Goal: Information Seeking & Learning: Find contact information

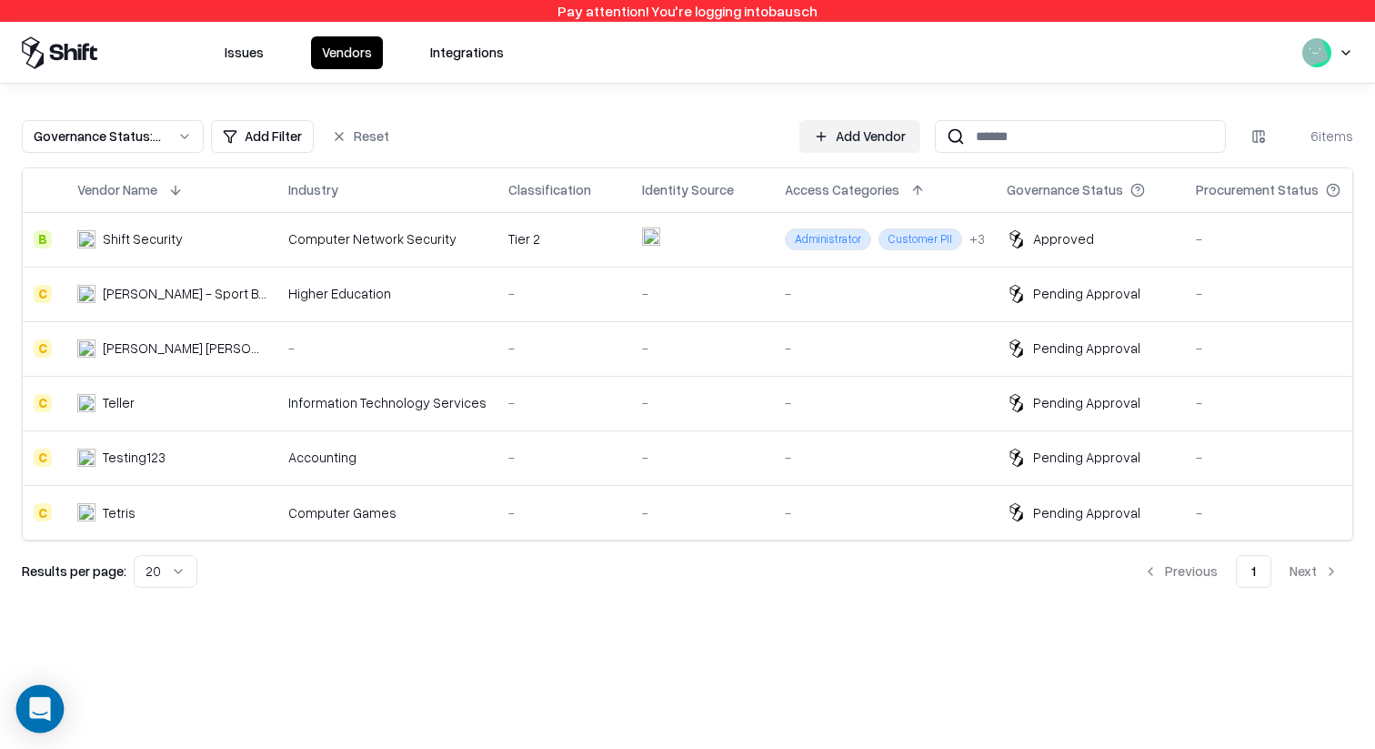
click at [36, 598] on div "Open Intercom Messenger" at bounding box center [40, 709] width 48 height 48
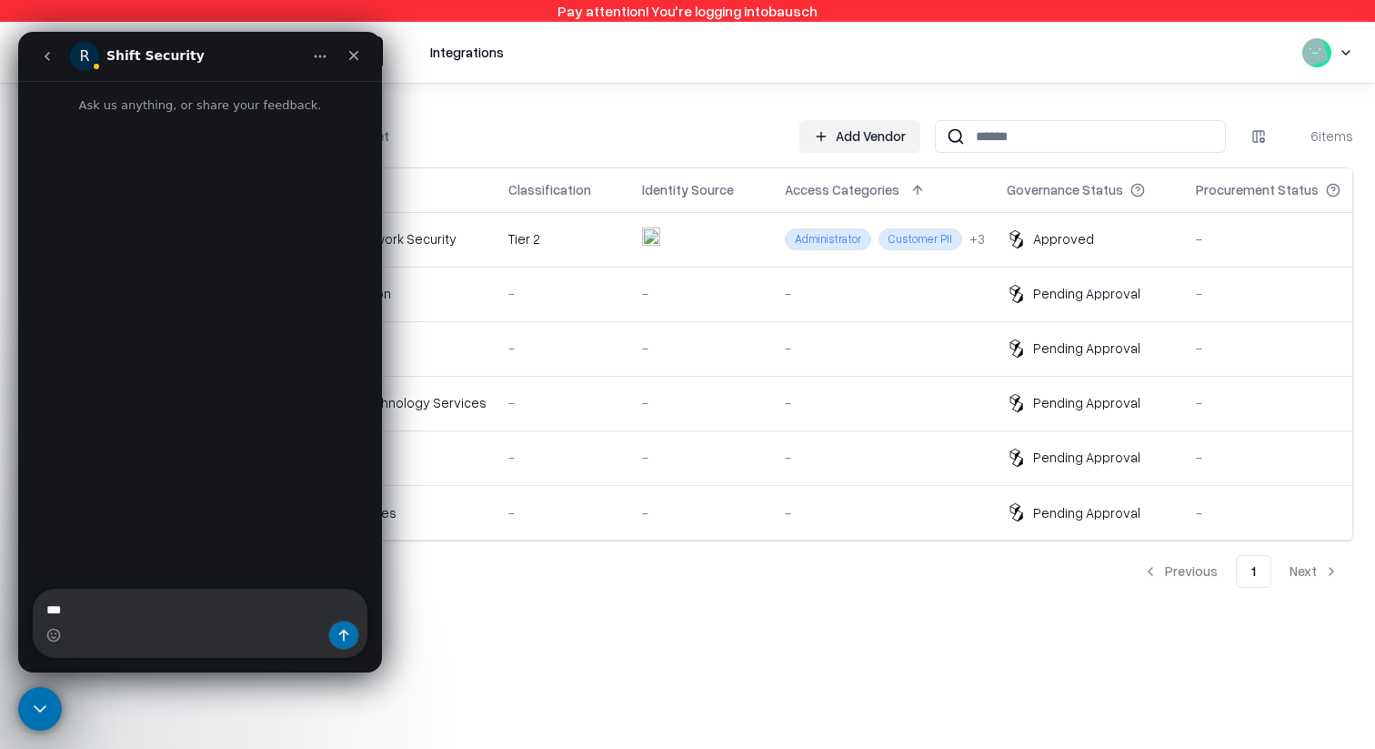
type textarea "****"
type textarea "**********"
click at [360, 54] on icon "Close" at bounding box center [354, 55] width 15 height 15
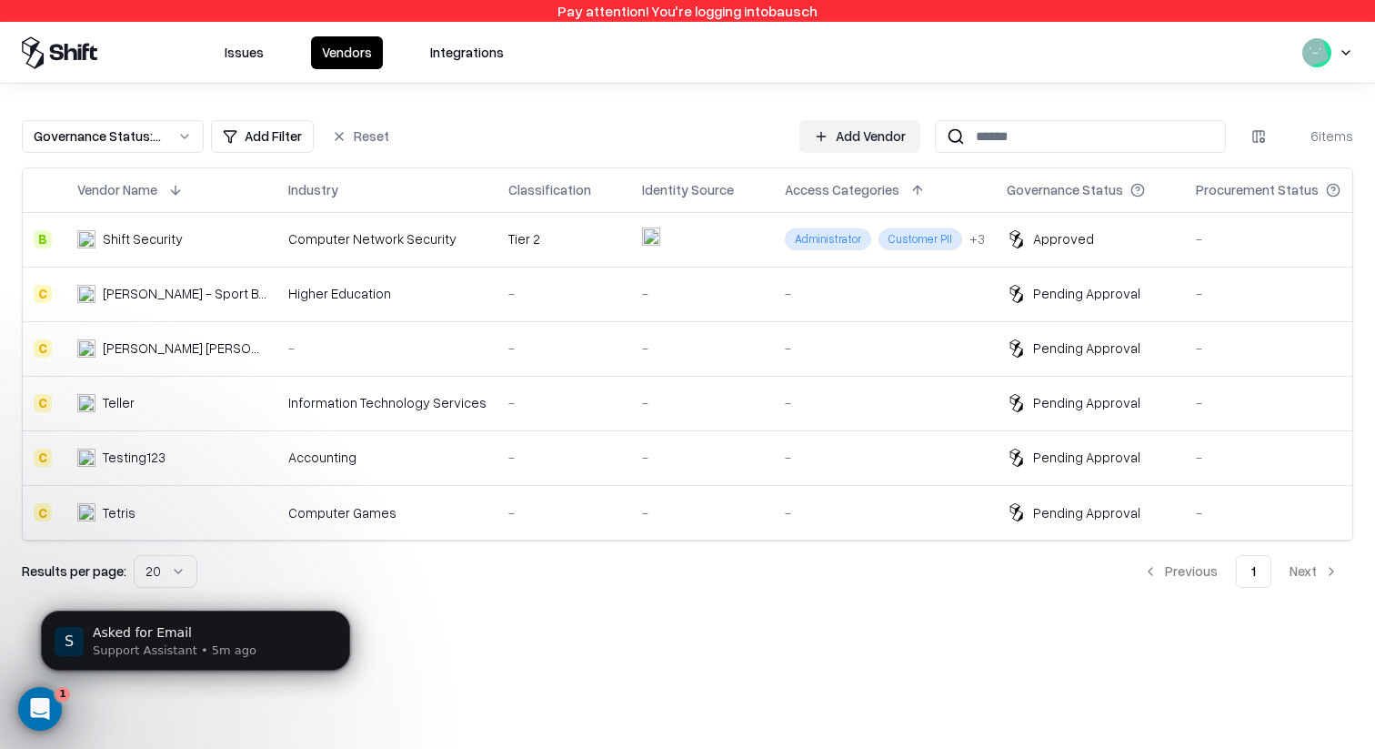
click at [210, 301] on div "[PERSON_NAME] - Sport Business School" at bounding box center [185, 293] width 164 height 19
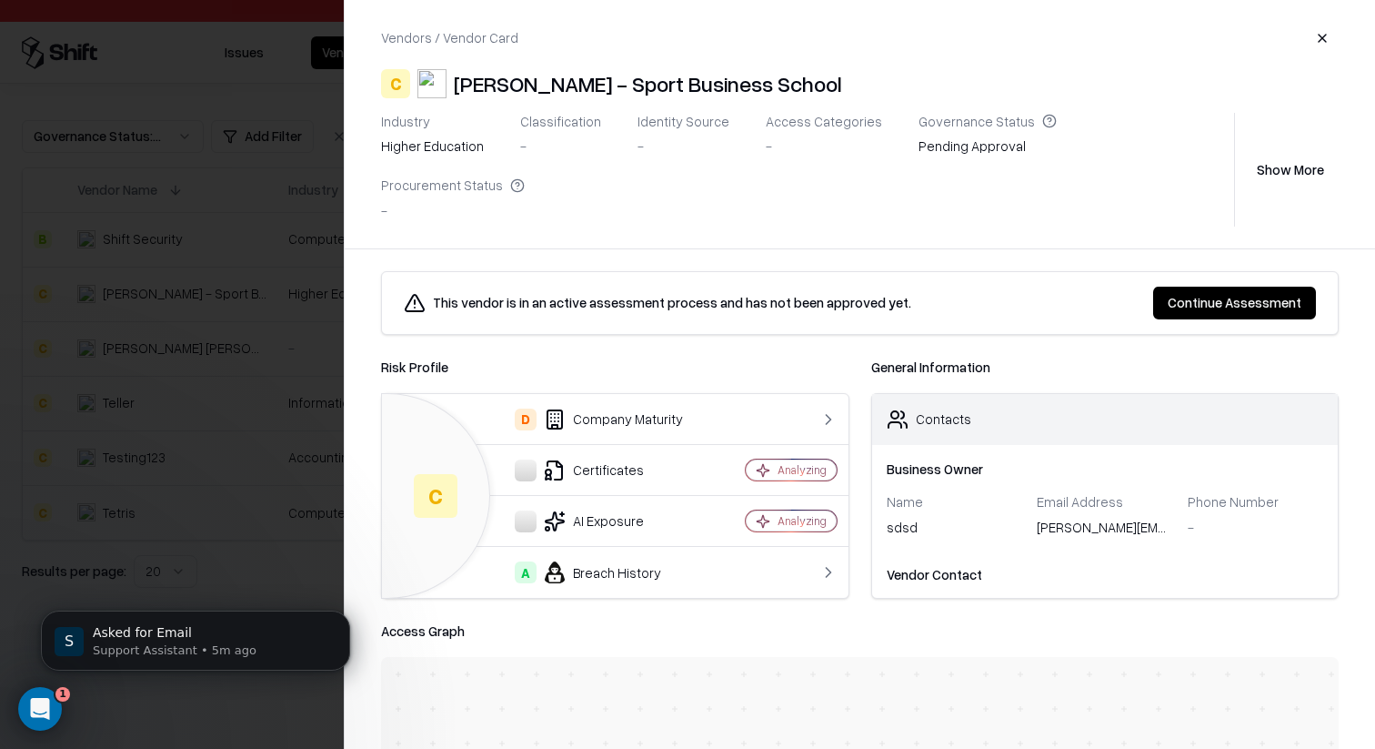
click at [1099, 153] on button "Show More" at bounding box center [1290, 169] width 96 height 33
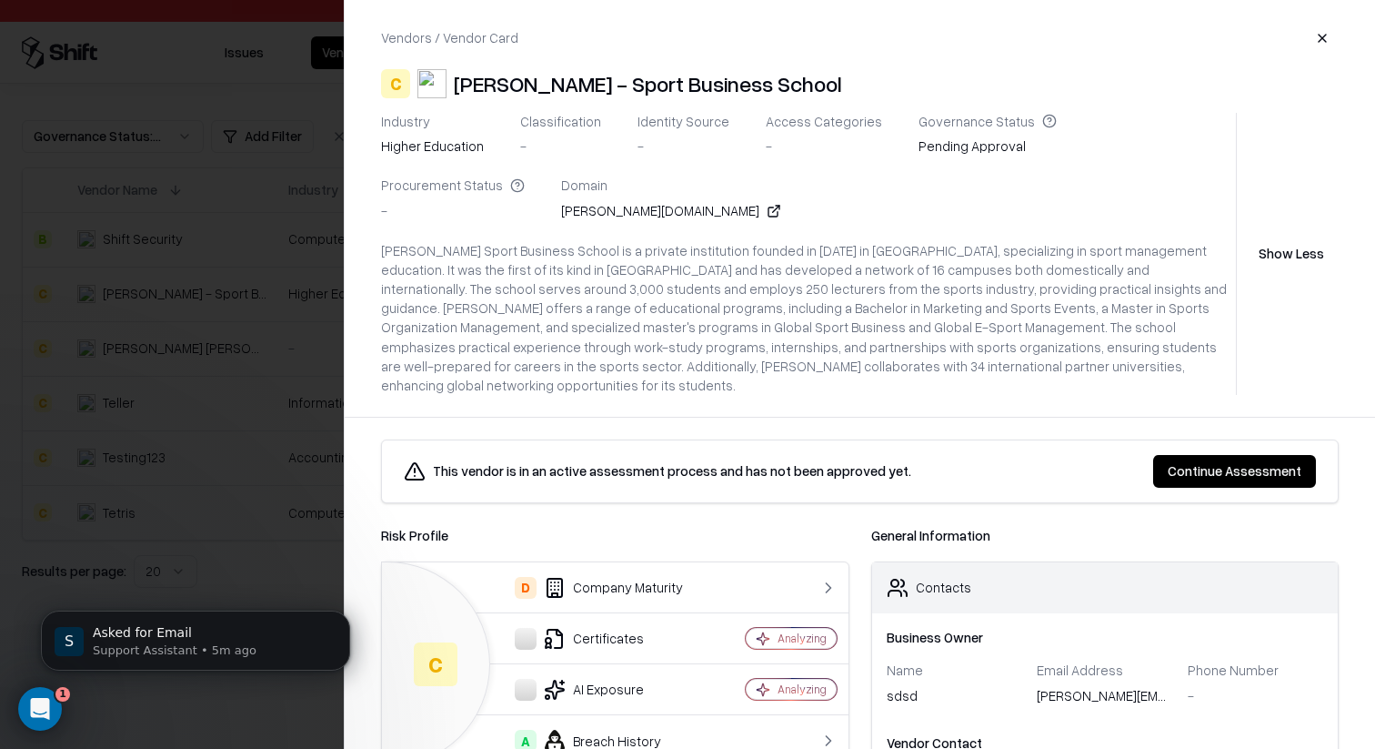
click at [561, 211] on div "[PERSON_NAME][DOMAIN_NAME]" at bounding box center [671, 210] width 220 height 19
copy div "[PERSON_NAME][DOMAIN_NAME]"
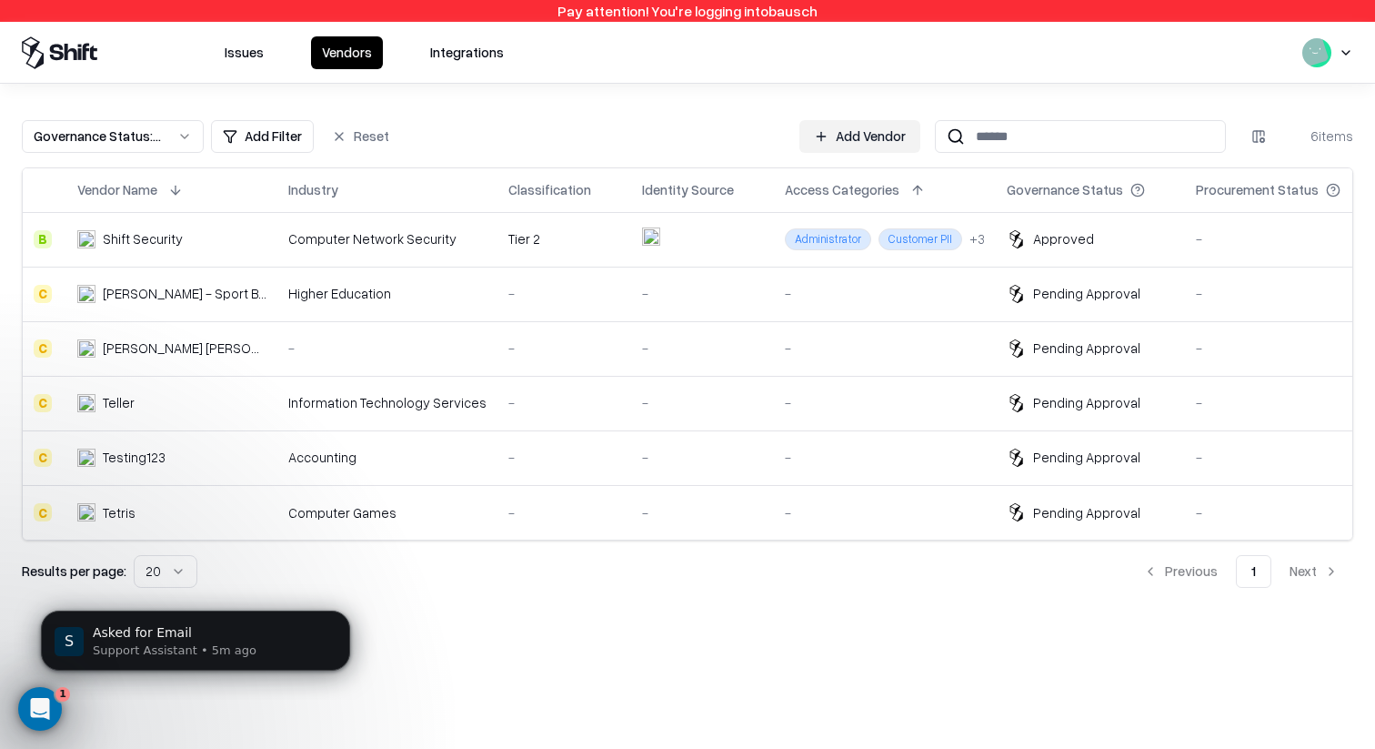
click at [498, 355] on td "-" at bounding box center [565, 348] width 134 height 55
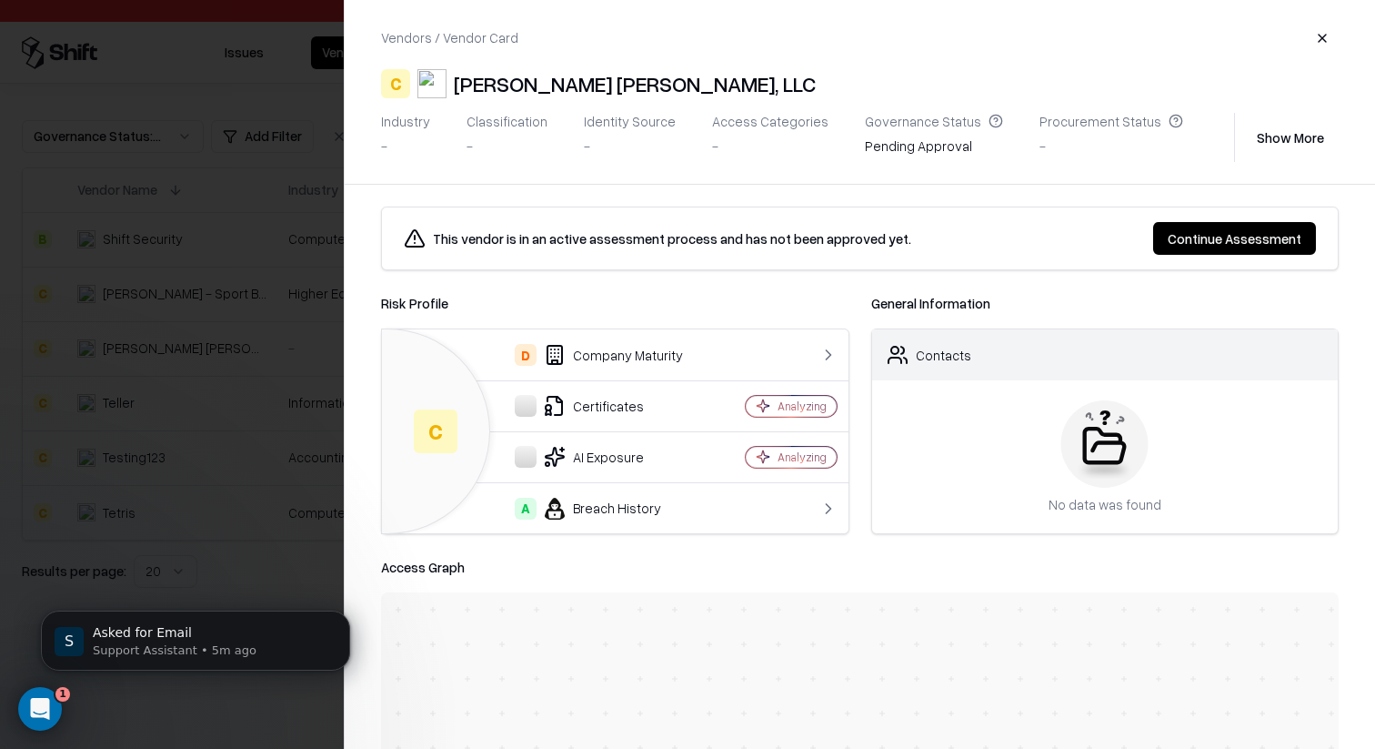
click at [1099, 127] on button "Show More" at bounding box center [1290, 137] width 96 height 33
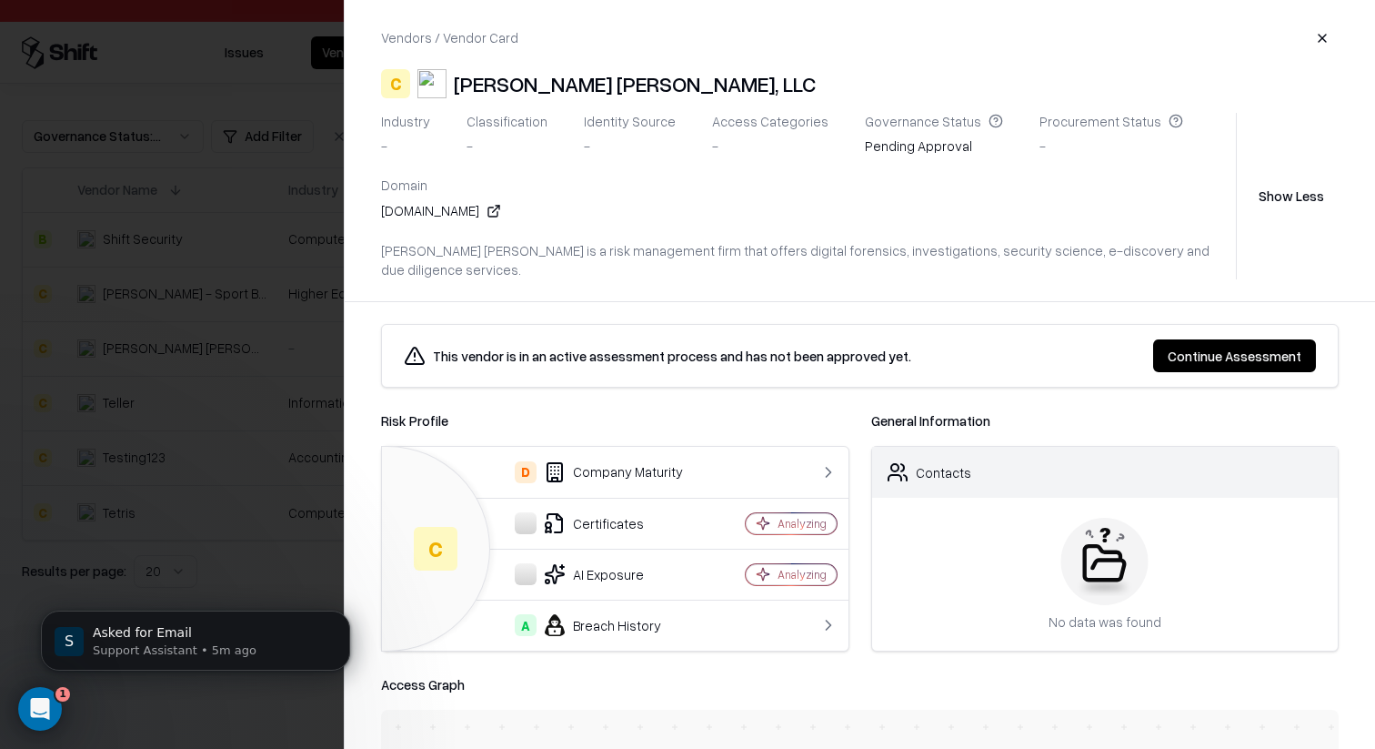
click at [422, 206] on div "[DOMAIN_NAME]" at bounding box center [441, 210] width 120 height 19
copy div "[DOMAIN_NAME]"
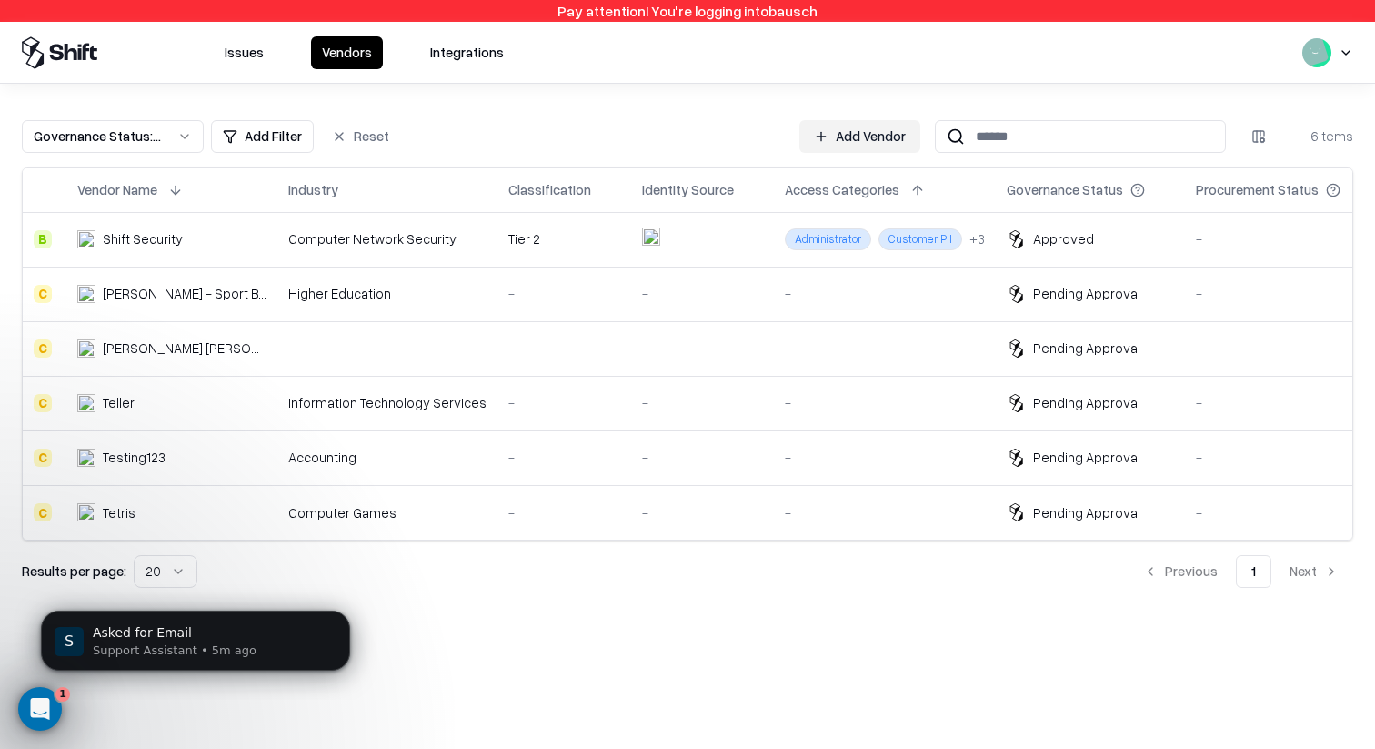
click at [826, 394] on div "-" at bounding box center [885, 402] width 200 height 19
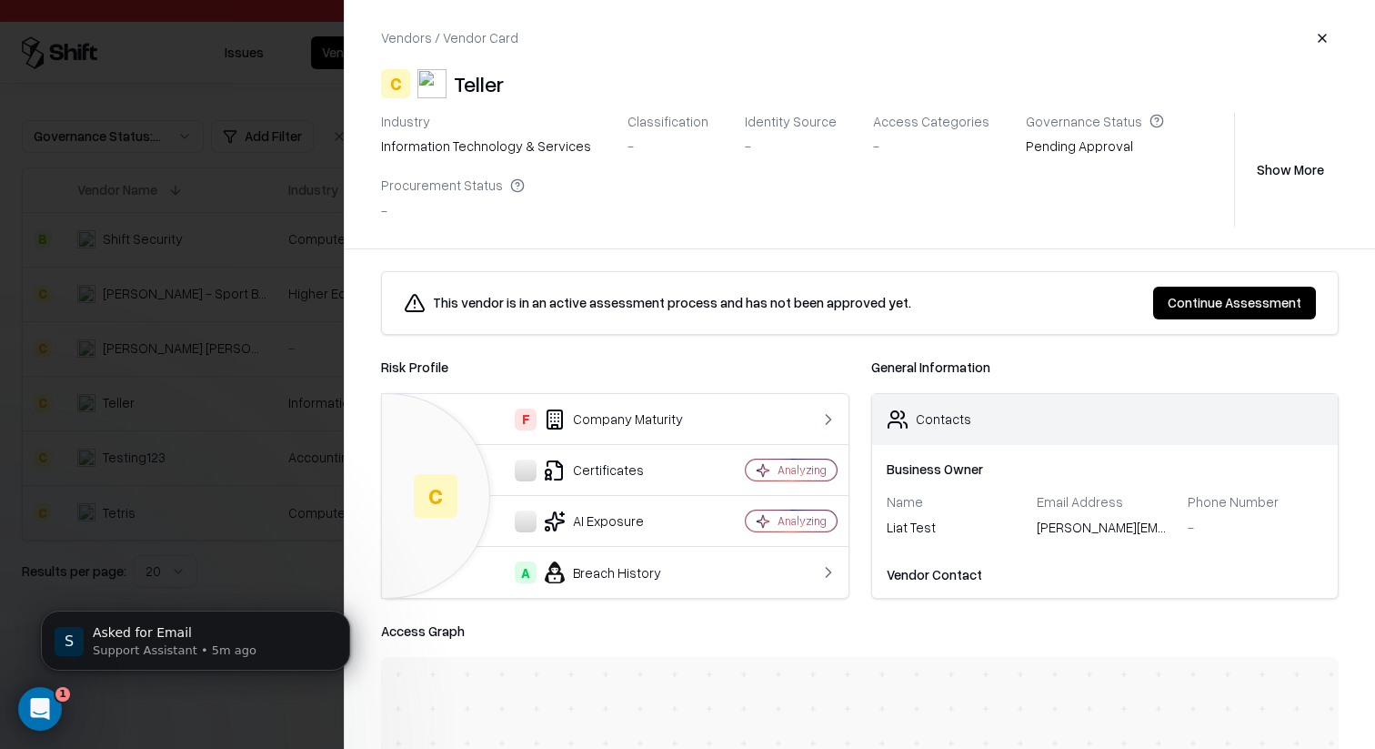
click at [1099, 173] on button "Show More" at bounding box center [1290, 169] width 96 height 33
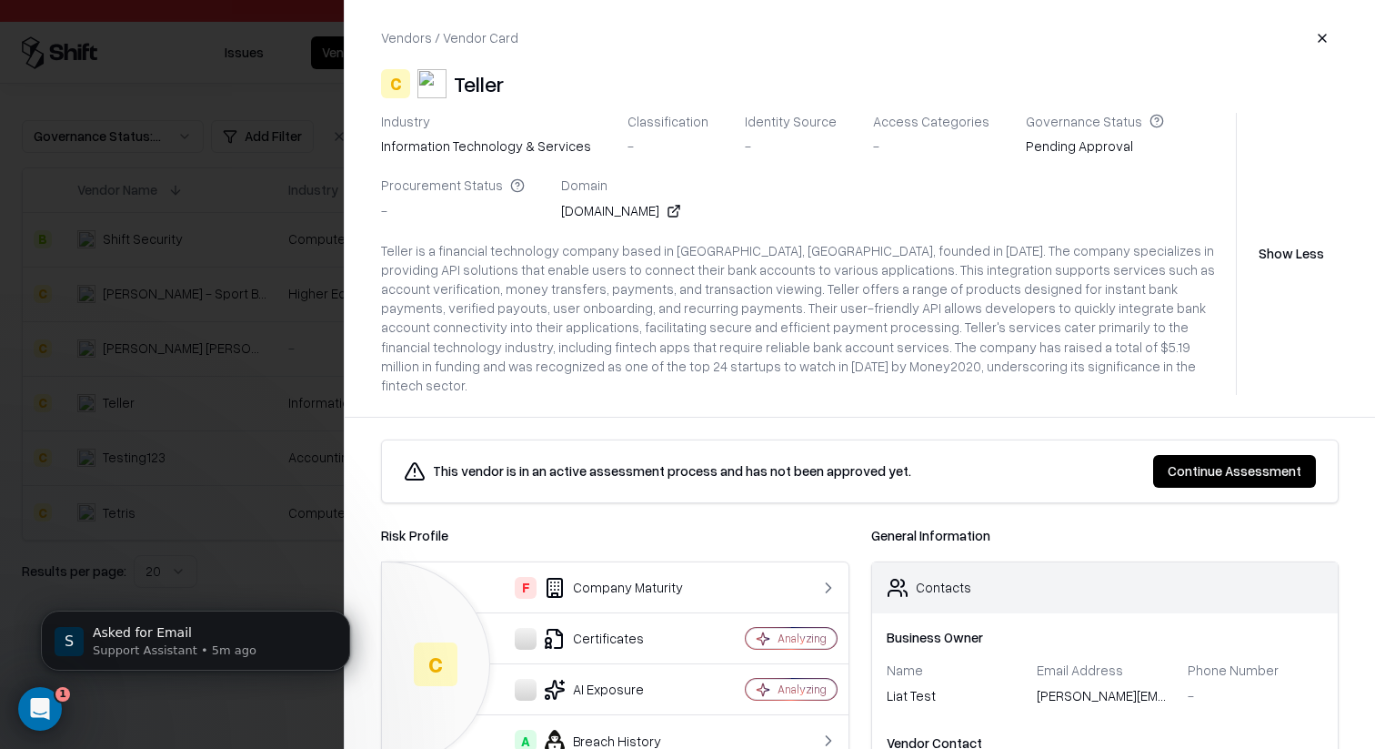
click at [569, 206] on div "[DOMAIN_NAME]" at bounding box center [621, 210] width 120 height 19
copy div "[DOMAIN_NAME]"
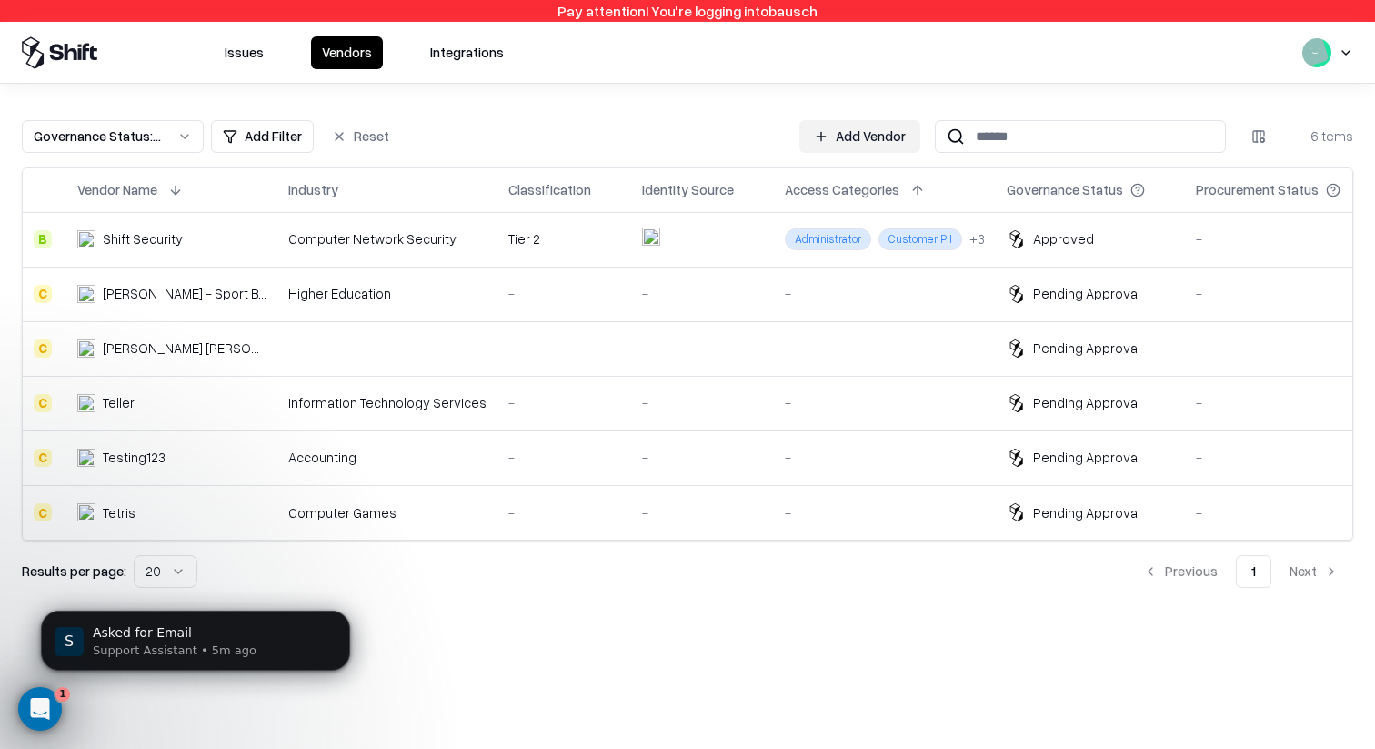
click at [333, 459] on div "Accounting" at bounding box center [387, 456] width 198 height 19
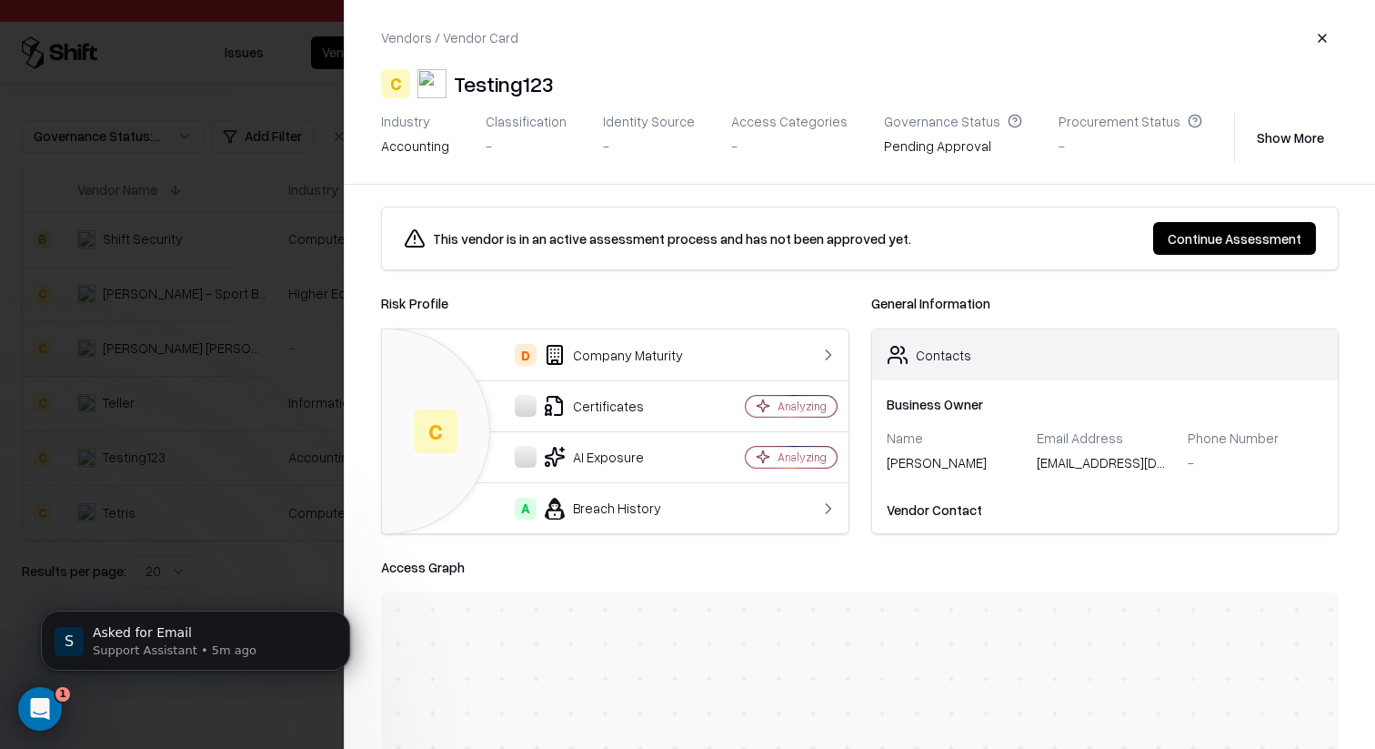
click at [1099, 129] on button "Show More" at bounding box center [1290, 137] width 96 height 33
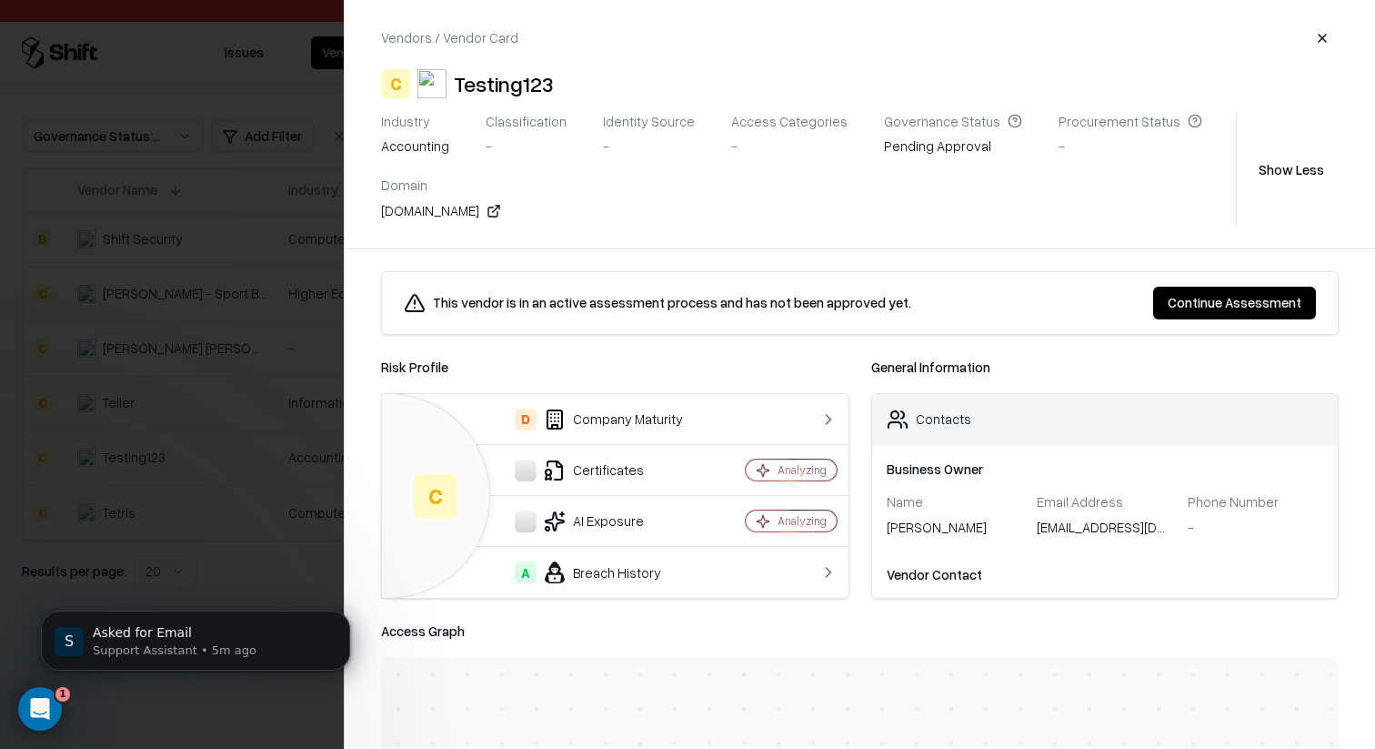
click at [441, 204] on div "[DOMAIN_NAME]" at bounding box center [441, 210] width 120 height 19
copy div "[DOMAIN_NAME]"
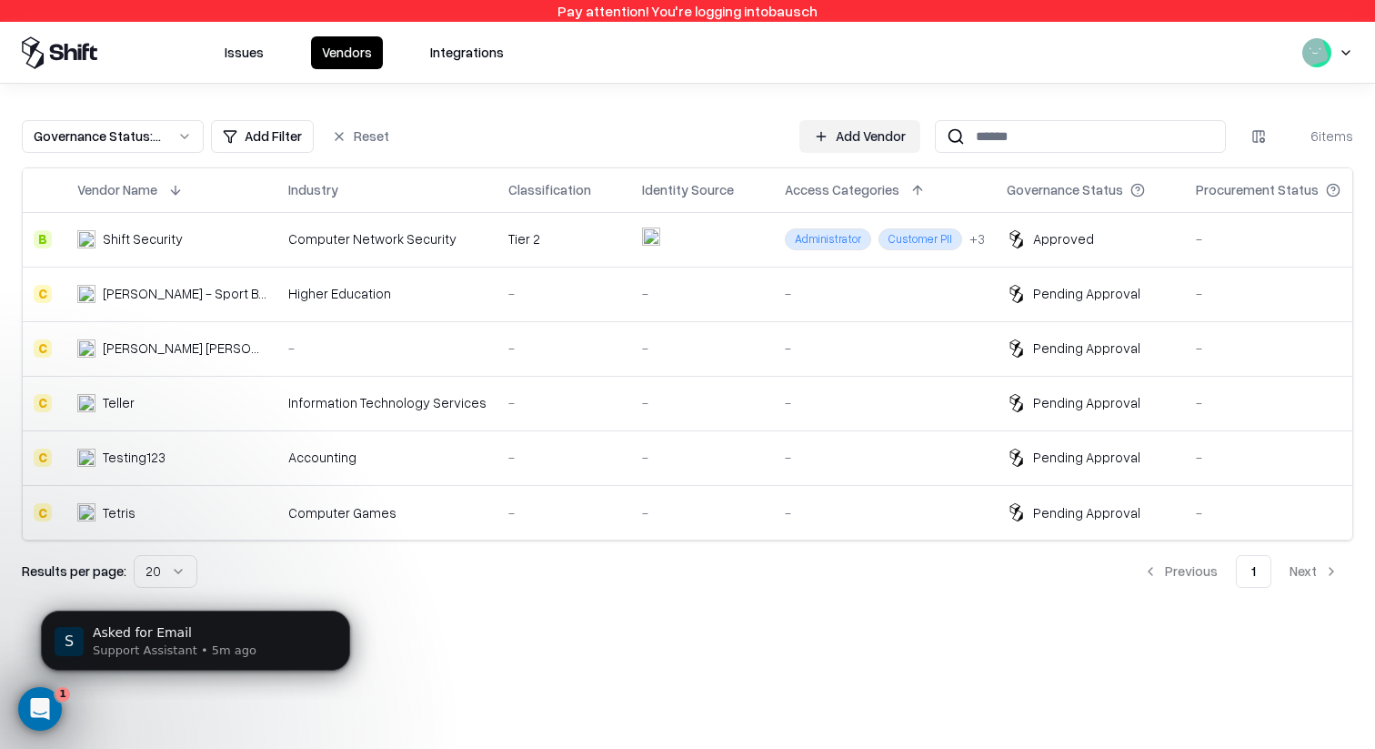
click at [975, 514] on td "-" at bounding box center [885, 512] width 222 height 55
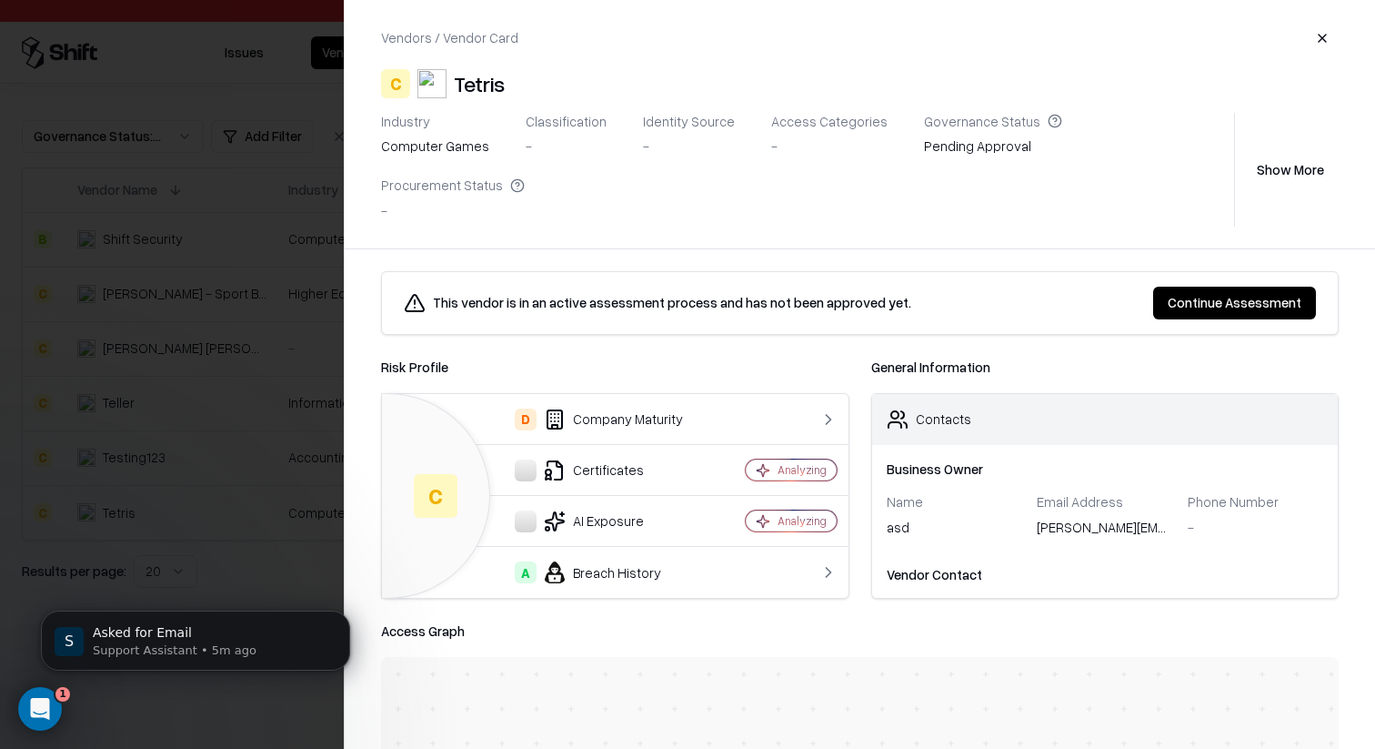
click at [1099, 153] on button "Show More" at bounding box center [1290, 169] width 96 height 33
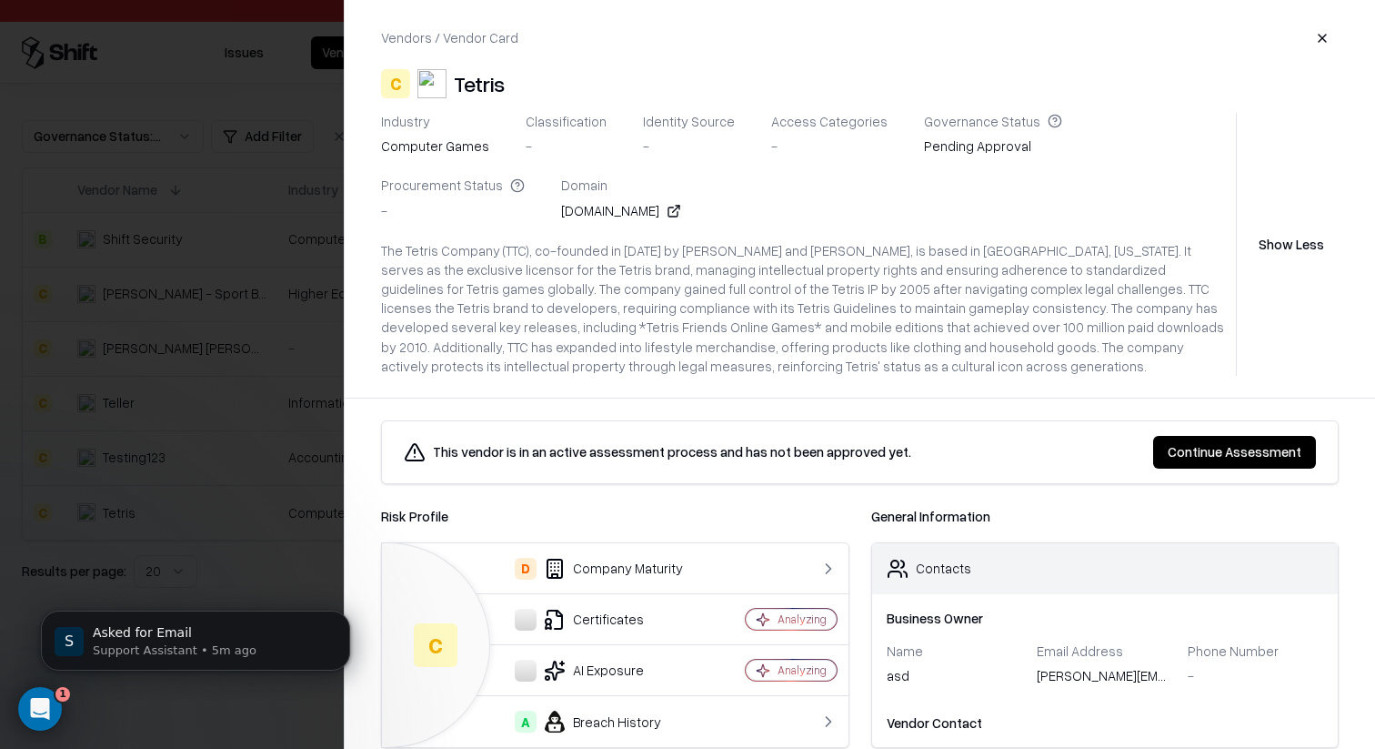
click at [561, 206] on div "[DOMAIN_NAME]" at bounding box center [621, 210] width 120 height 19
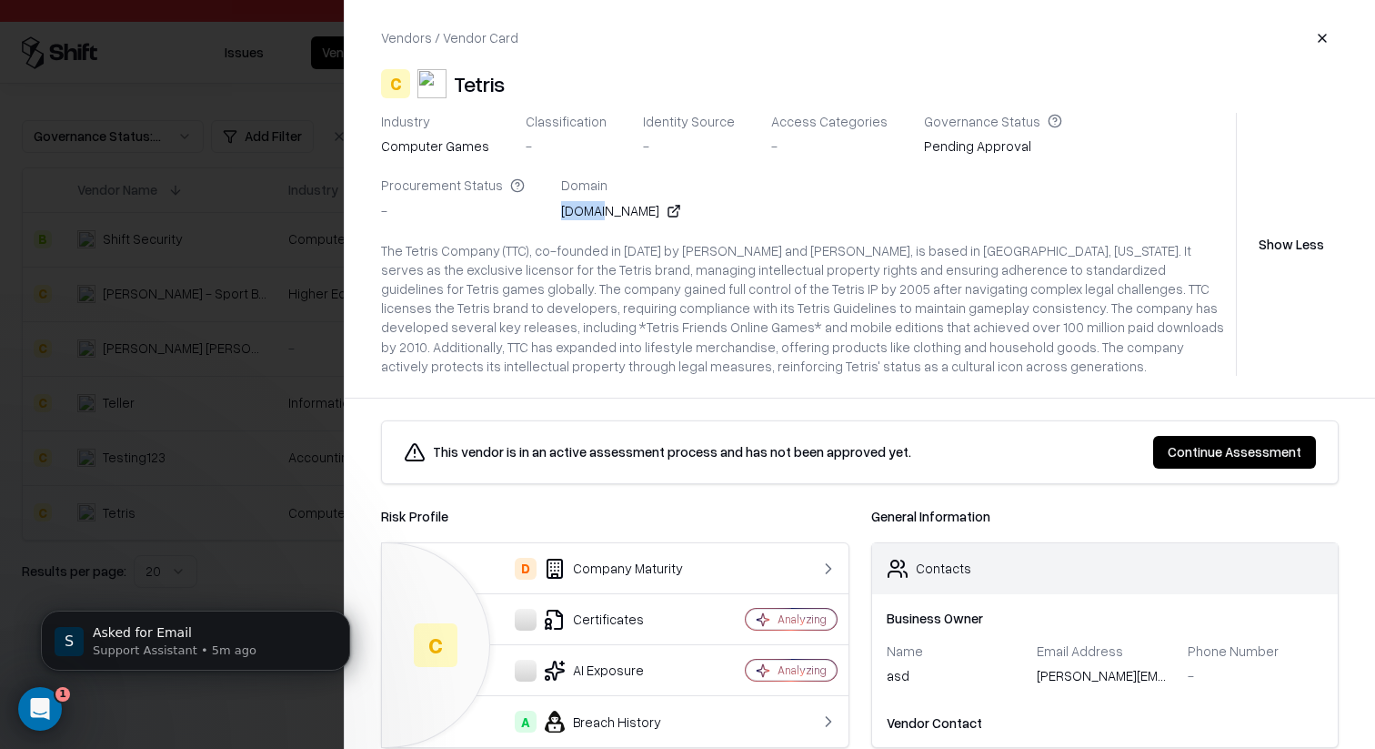
copy div "tetris"
click at [561, 206] on div "[DOMAIN_NAME]" at bounding box center [621, 210] width 120 height 19
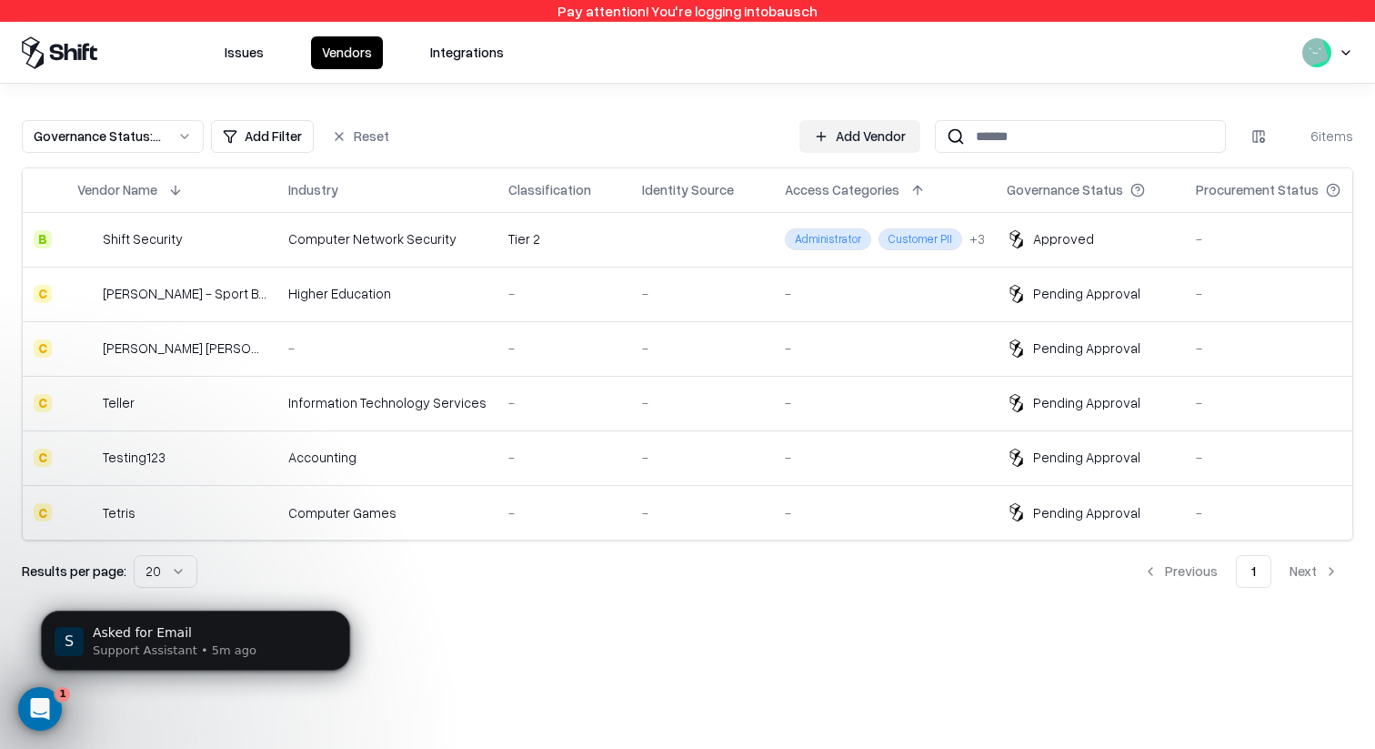
click at [216, 453] on div "Testing123" at bounding box center [171, 456] width 189 height 19
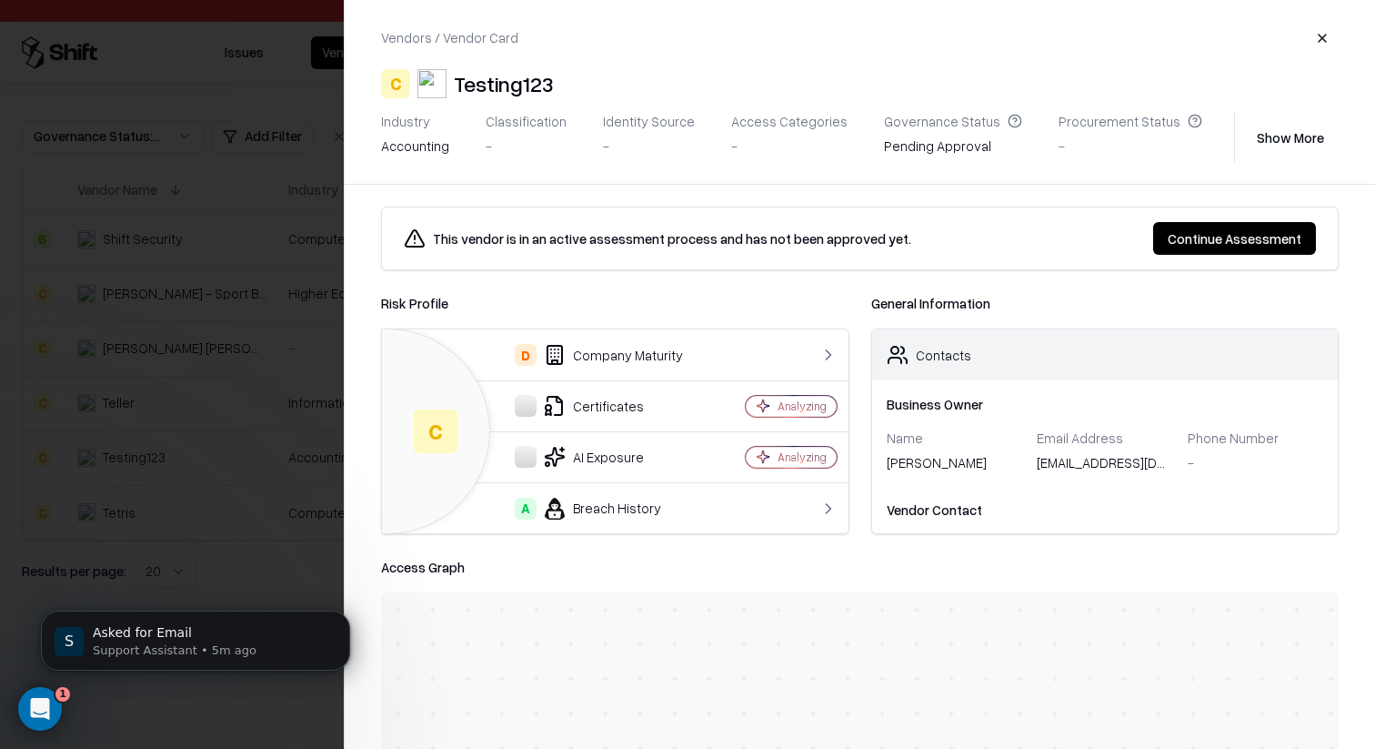
click at [1099, 136] on button "Show More" at bounding box center [1290, 137] width 96 height 33
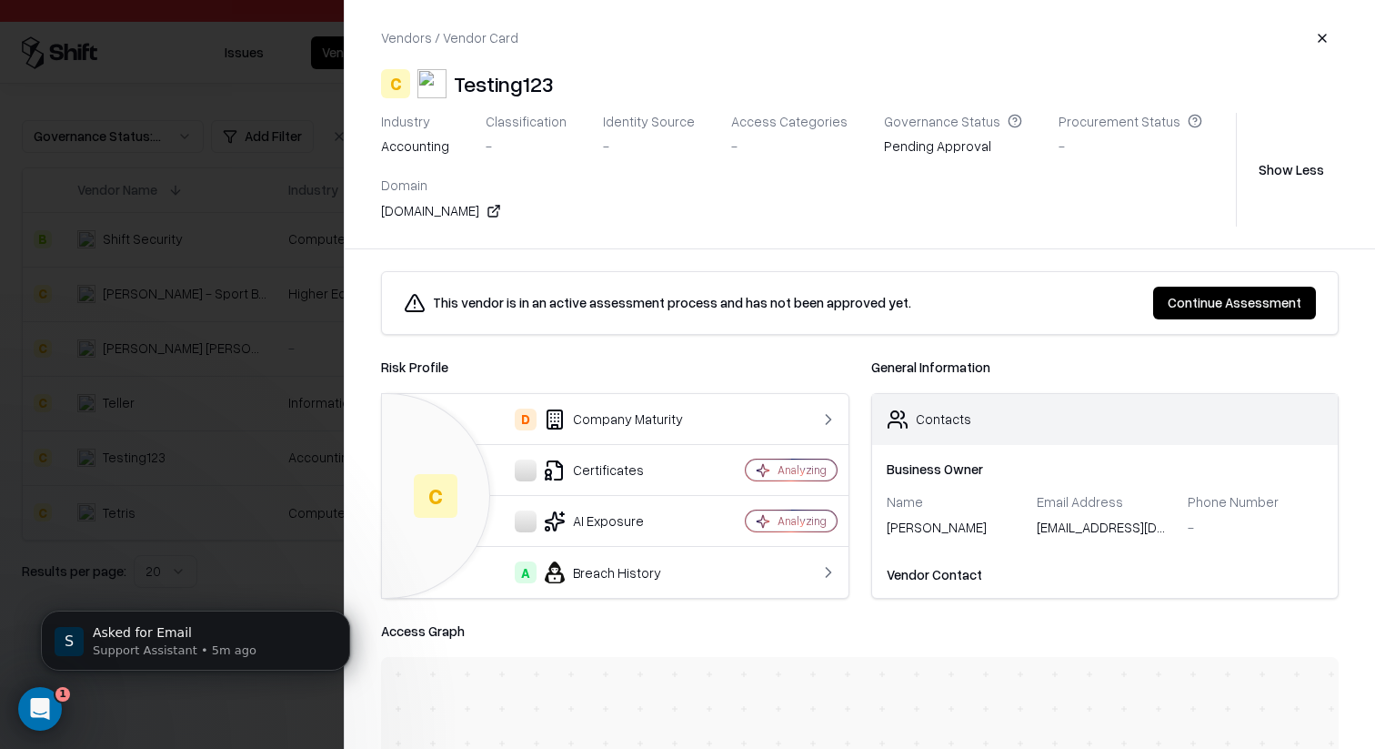
click at [394, 220] on div "[DOMAIN_NAME]" at bounding box center [441, 213] width 120 height 25
click at [398, 213] on div "[DOMAIN_NAME]" at bounding box center [441, 210] width 120 height 19
copy div "[DOMAIN_NAME]"
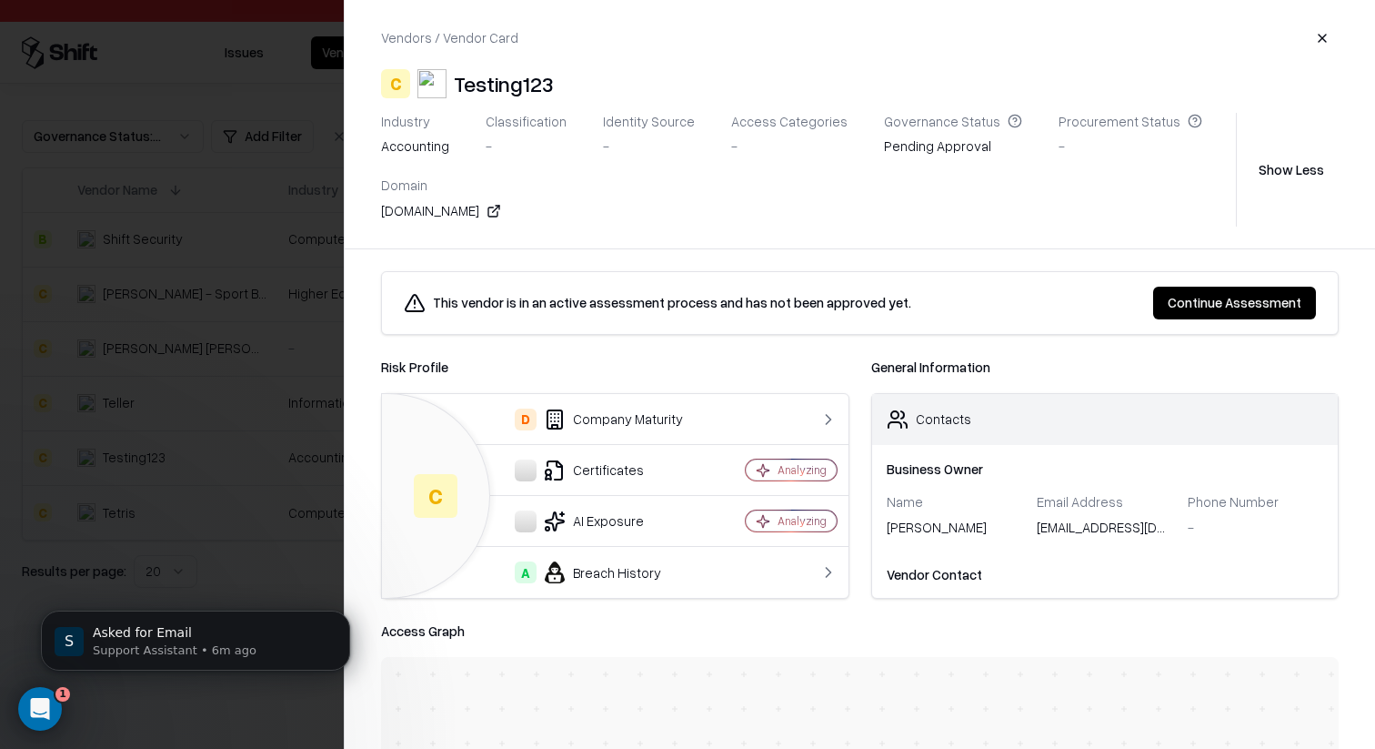
click at [143, 432] on div at bounding box center [687, 374] width 1375 height 749
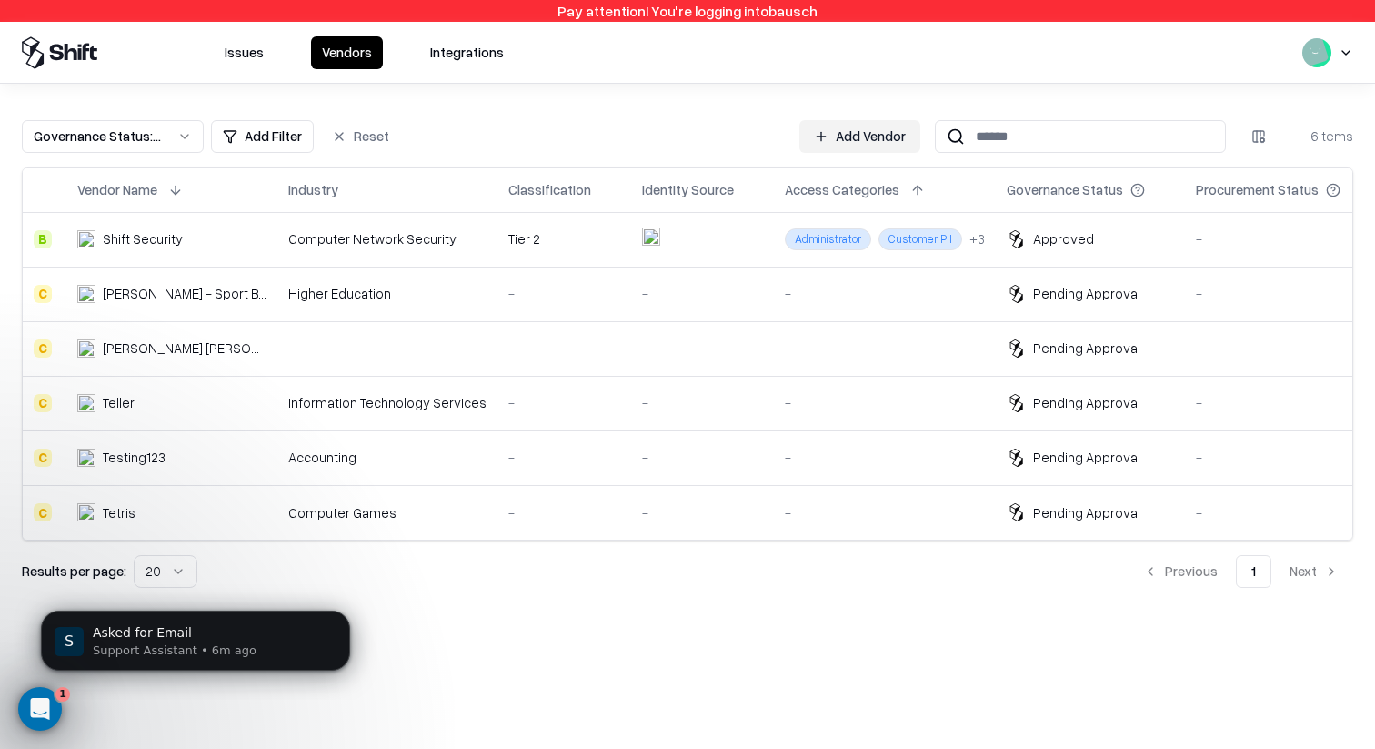
click at [198, 408] on div "Teller" at bounding box center [171, 402] width 189 height 19
click at [165, 364] on td "[PERSON_NAME] [PERSON_NAME], LLC" at bounding box center [171, 348] width 211 height 55
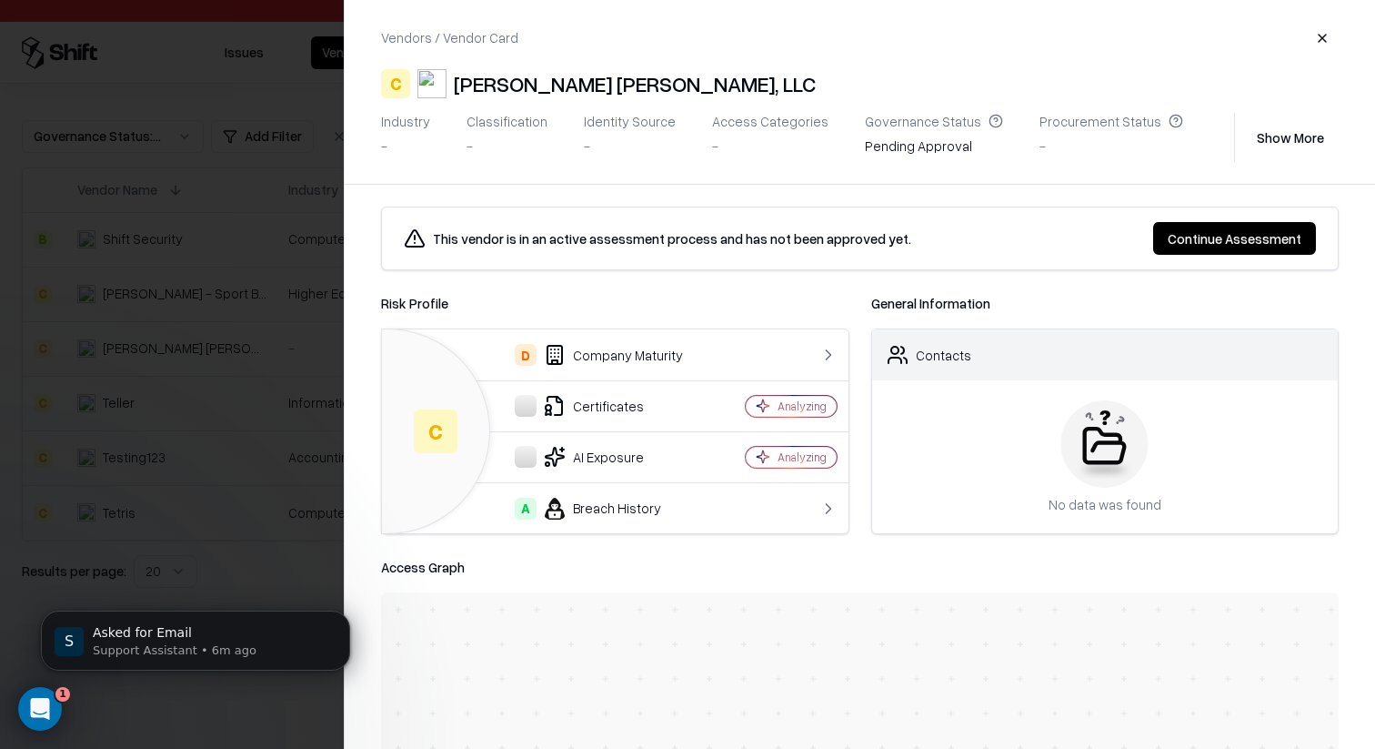
click at [1099, 143] on button "Show More" at bounding box center [1290, 137] width 96 height 33
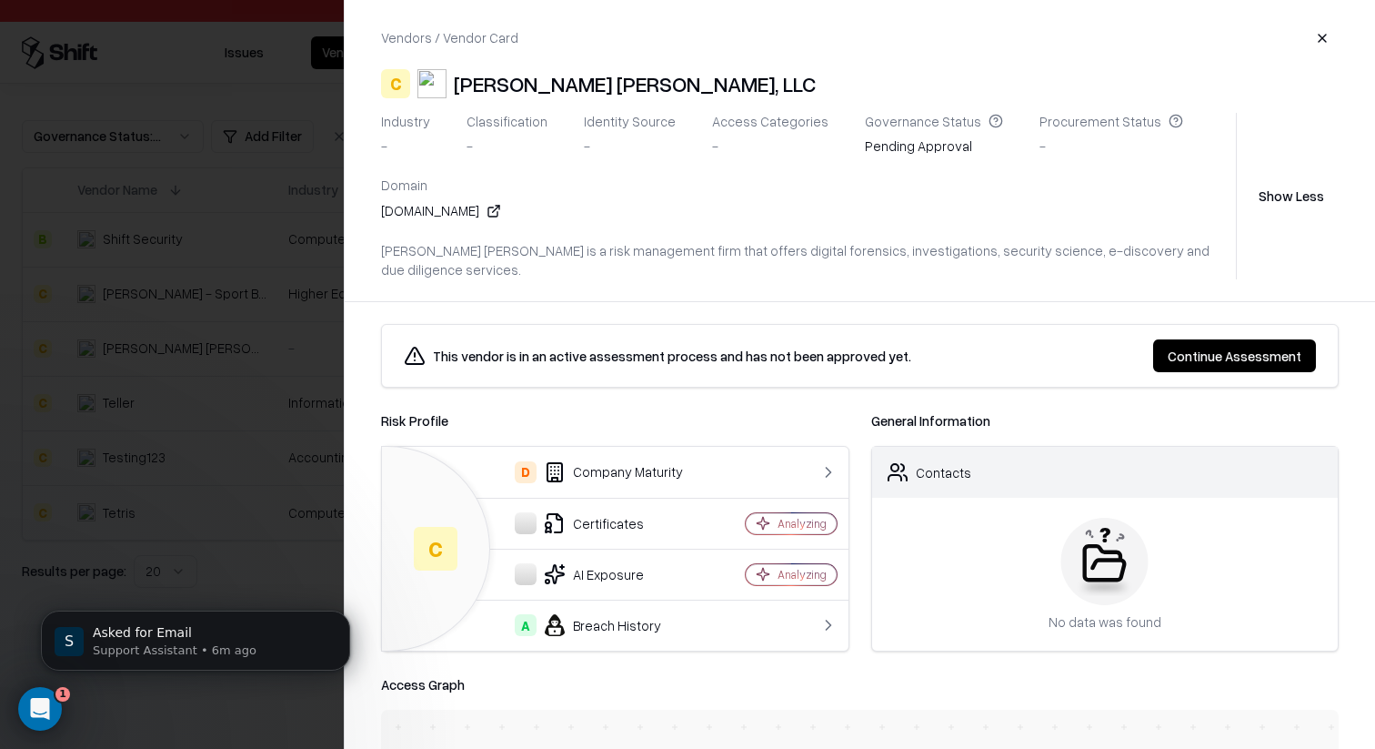
click at [437, 219] on div "[DOMAIN_NAME]" at bounding box center [441, 210] width 120 height 19
click at [442, 209] on div "[DOMAIN_NAME]" at bounding box center [441, 210] width 120 height 19
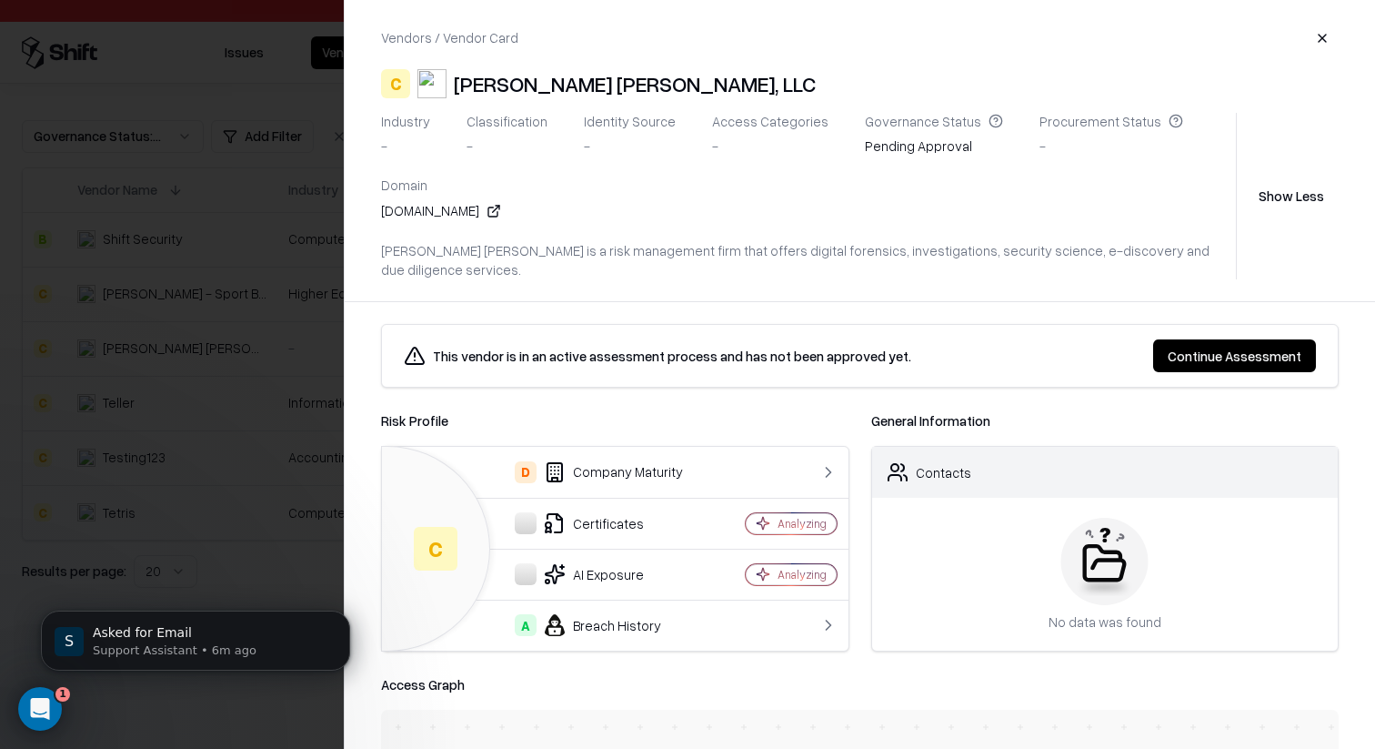
click at [76, 265] on div at bounding box center [687, 374] width 1375 height 749
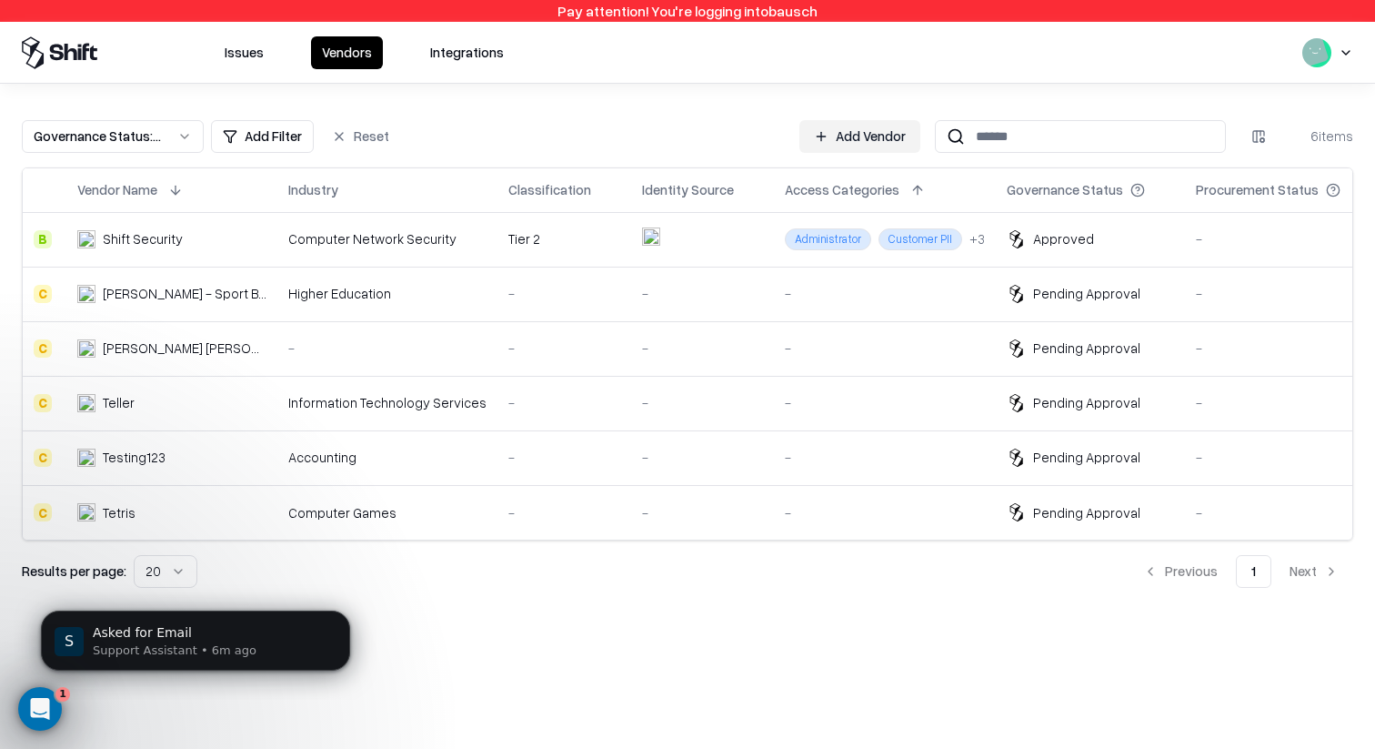
click at [177, 458] on div "Testing123" at bounding box center [171, 456] width 189 height 19
click at [161, 400] on div "Teller" at bounding box center [171, 402] width 189 height 19
click at [159, 284] on div "[PERSON_NAME] - Sport Business School" at bounding box center [185, 293] width 164 height 19
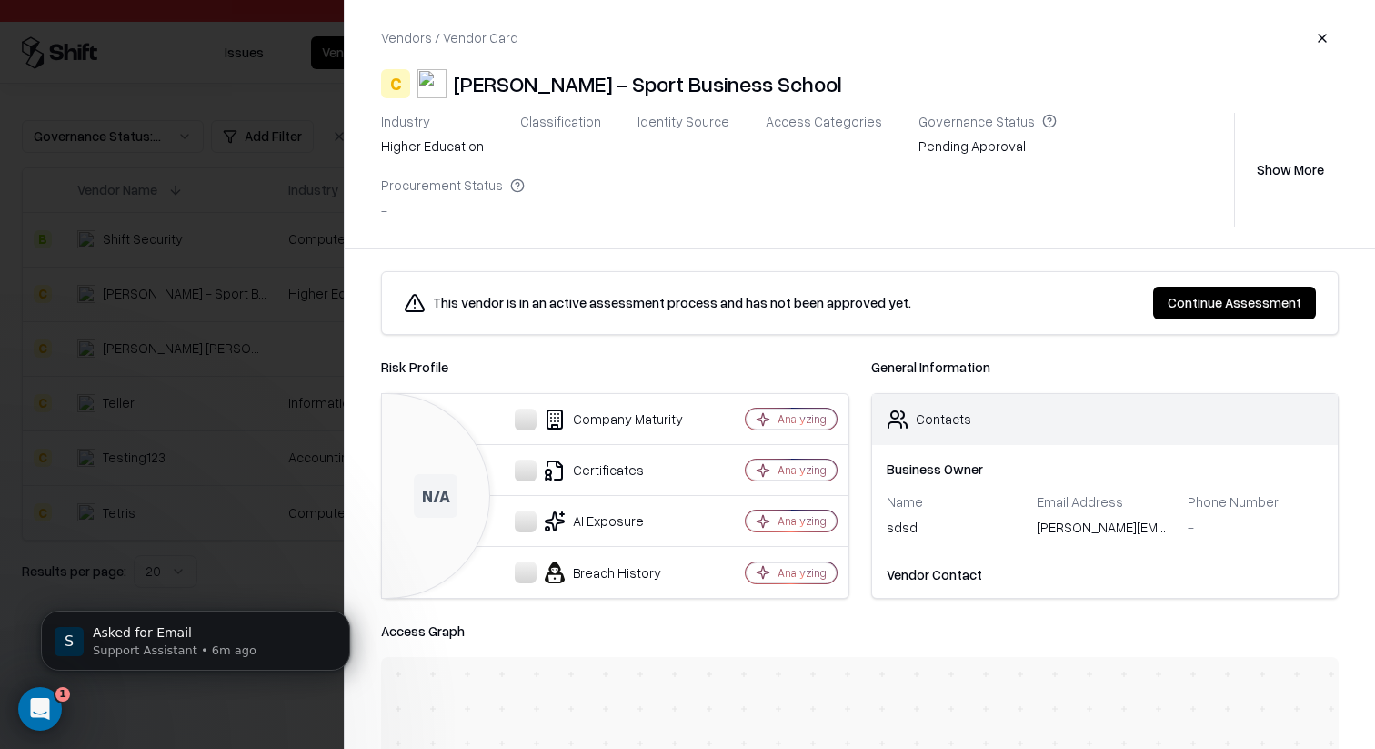
click at [195, 251] on div at bounding box center [687, 374] width 1375 height 749
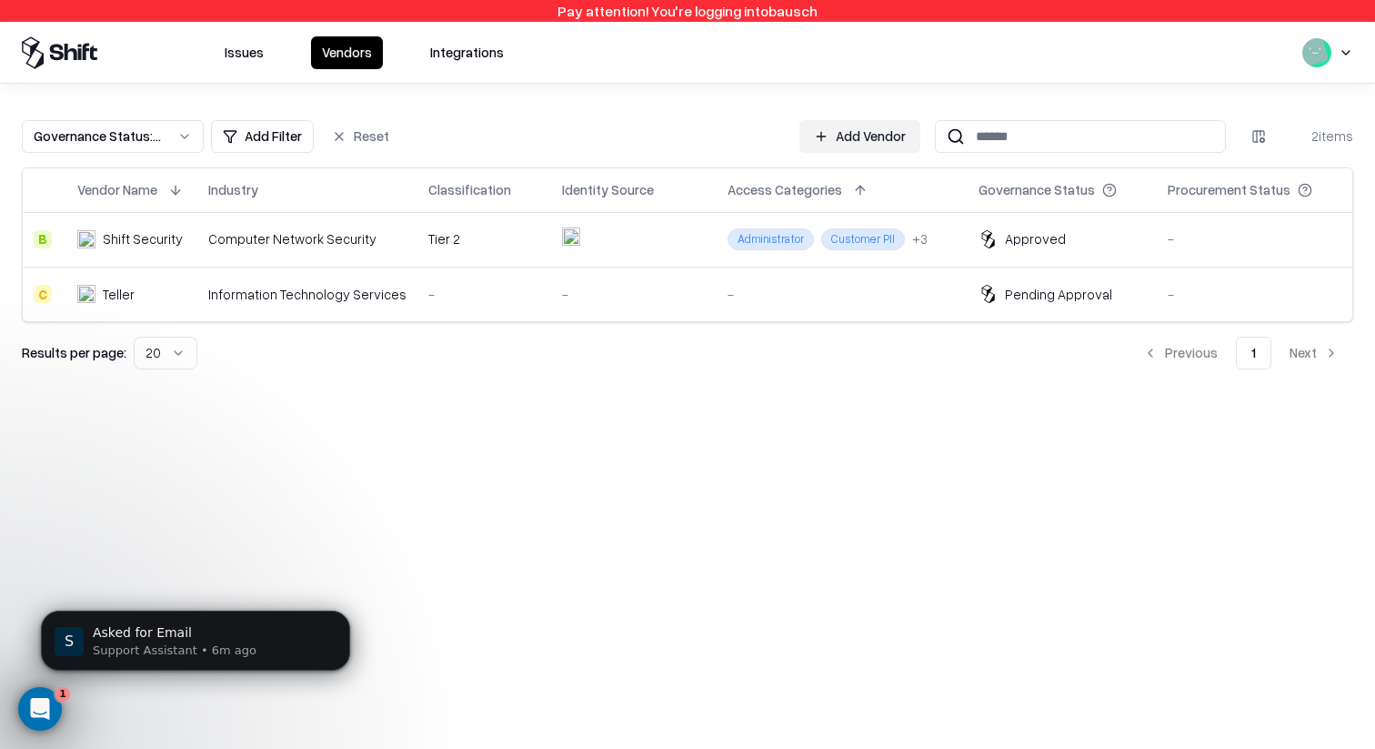
click at [394, 310] on td "Information Technology Services" at bounding box center [307, 293] width 220 height 55
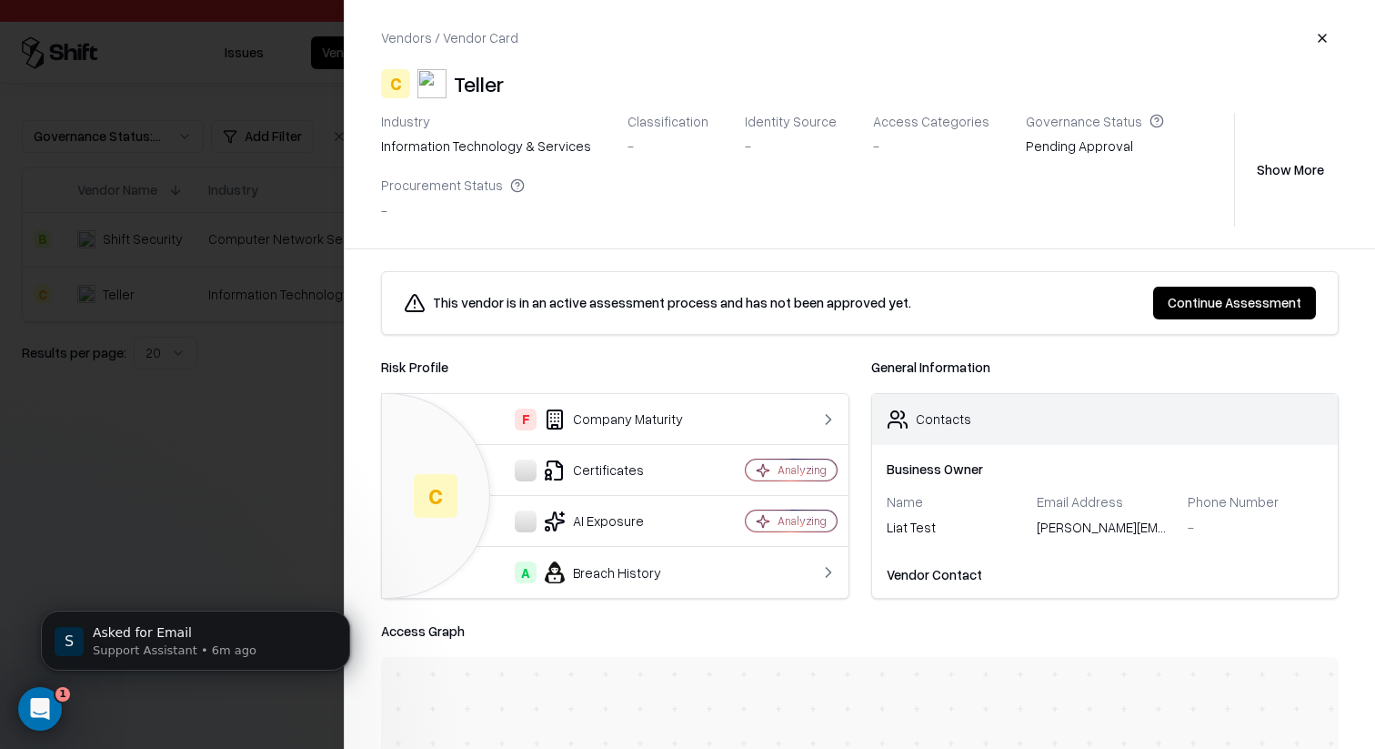
click at [1265, 172] on button "Show More" at bounding box center [1290, 169] width 96 height 33
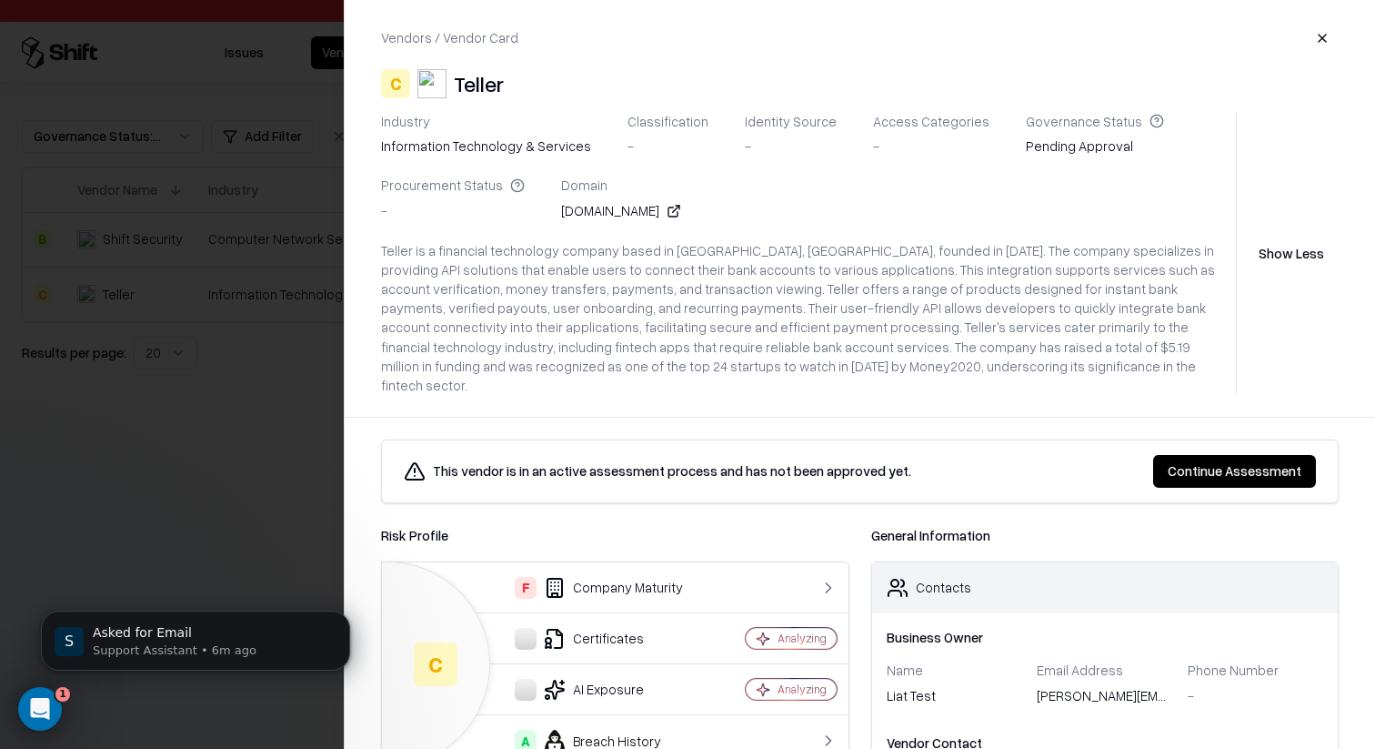
click at [563, 216] on div "[DOMAIN_NAME]" at bounding box center [621, 210] width 120 height 19
copy div "[DOMAIN_NAME]"
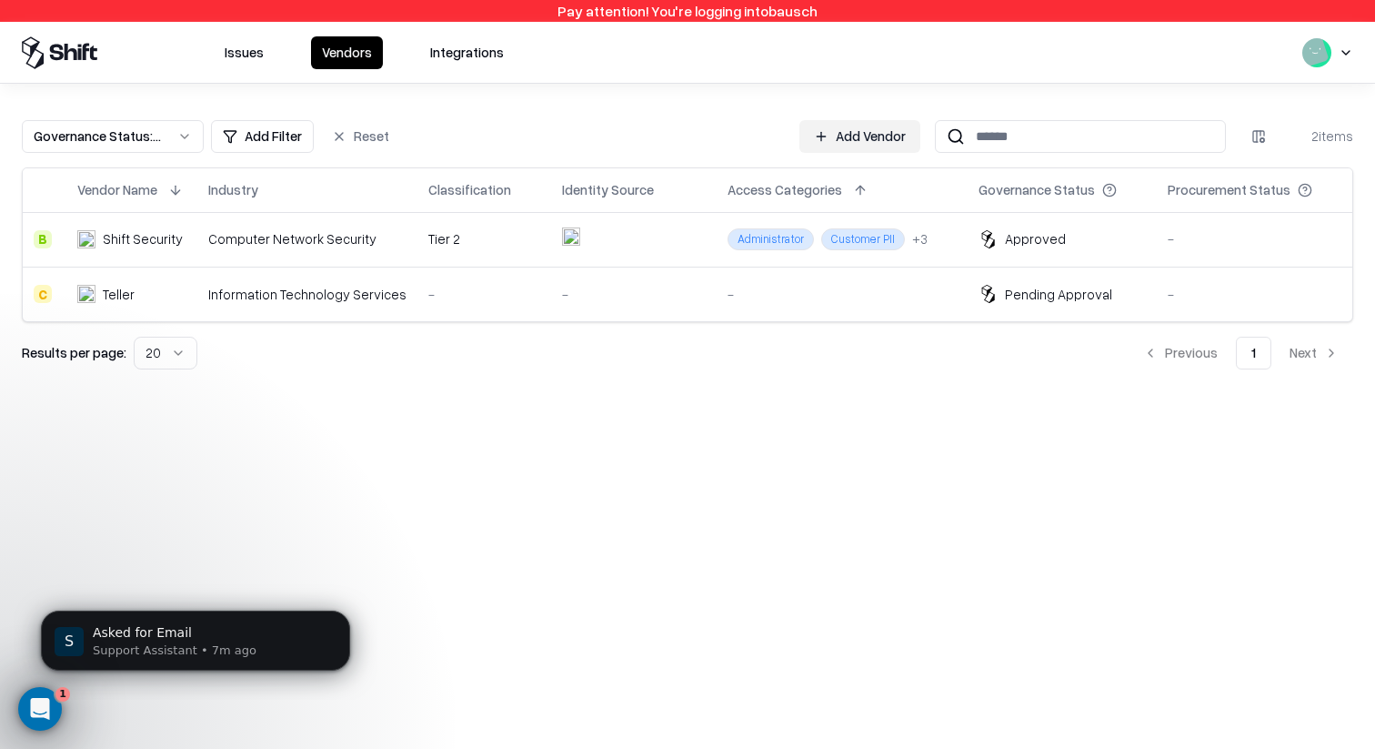
click at [315, 295] on div "Information Technology Services" at bounding box center [307, 294] width 198 height 19
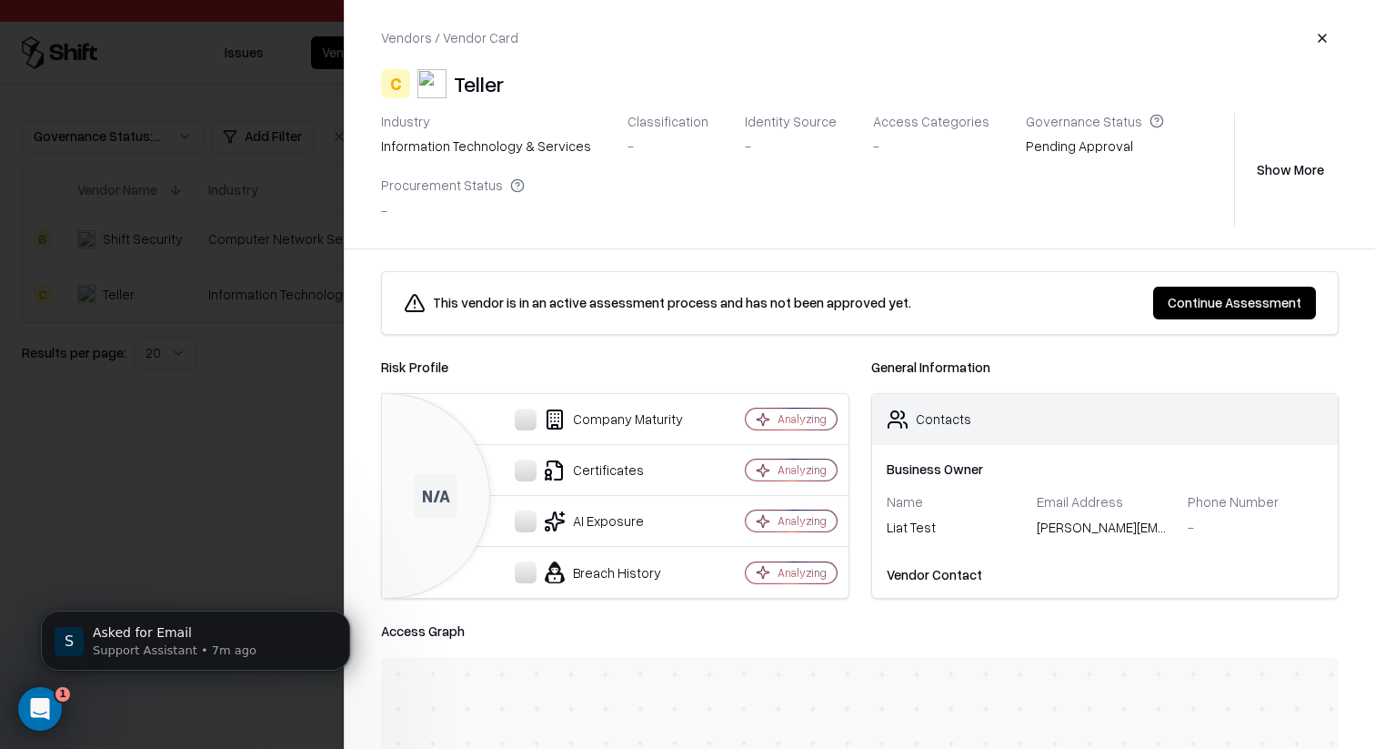
click at [114, 465] on div at bounding box center [687, 374] width 1375 height 749
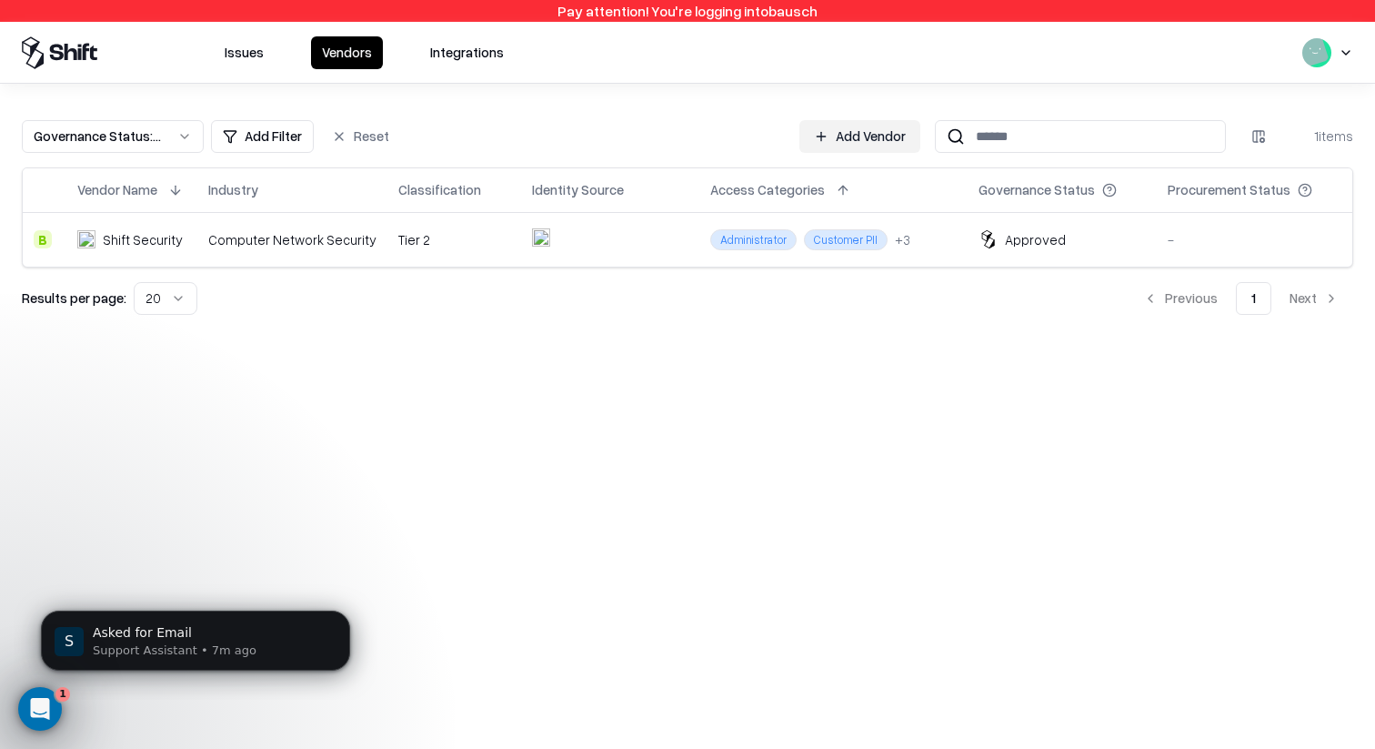
click at [146, 117] on div "Governance Status : Approved, Add Filter Reset Add Vendor 1 items Vendor Name I…" at bounding box center [687, 210] width 1375 height 253
click at [142, 126] on div "Governance Status : Approved," at bounding box center [98, 135] width 129 height 19
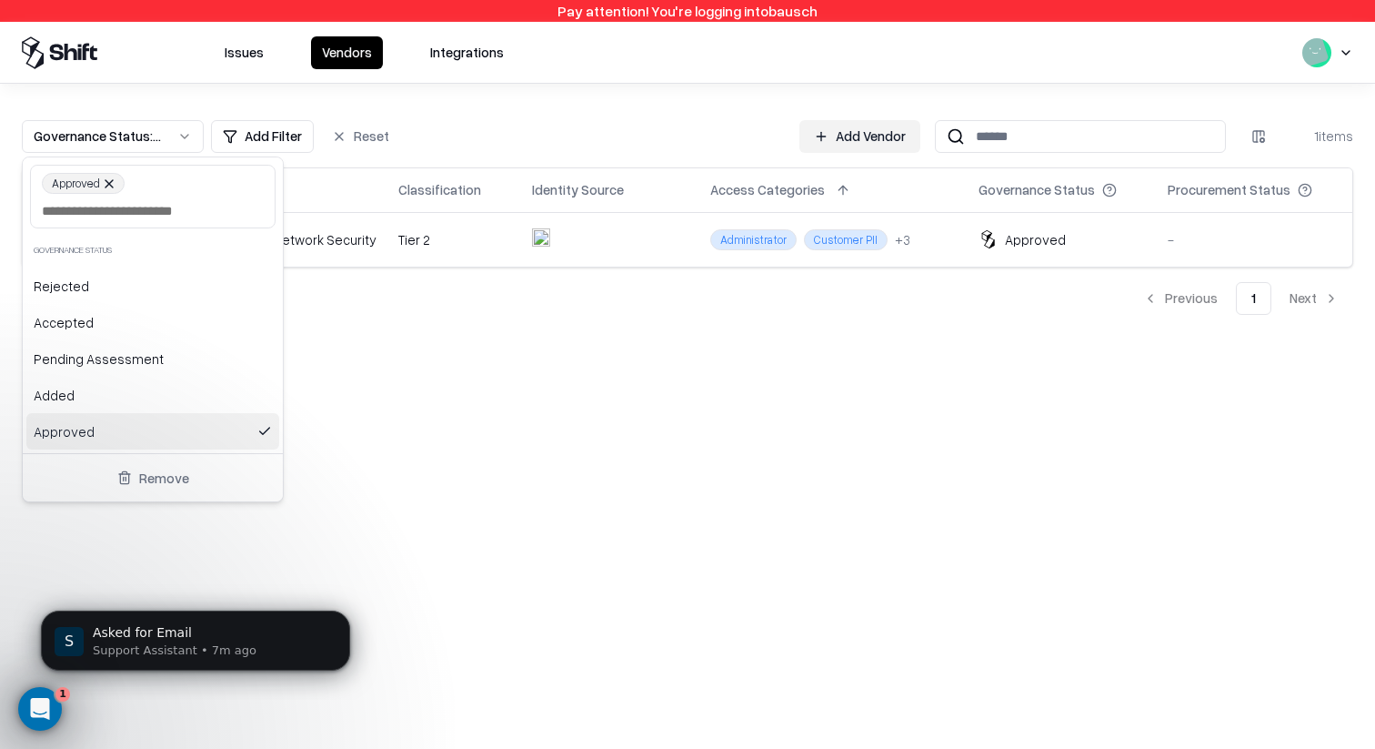
click at [205, 488] on button "Remove" at bounding box center [153, 477] width 246 height 33
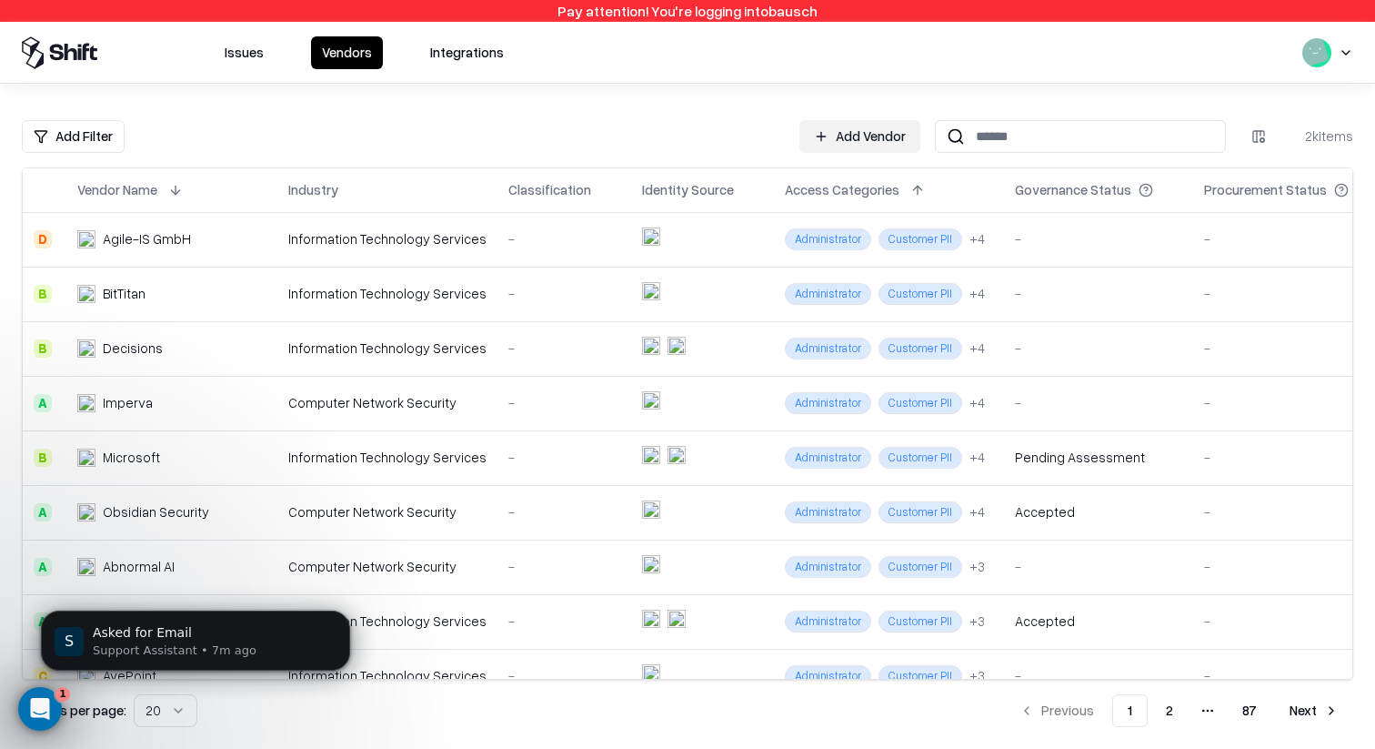
click at [1161, 190] on button at bounding box center [1172, 190] width 22 height 22
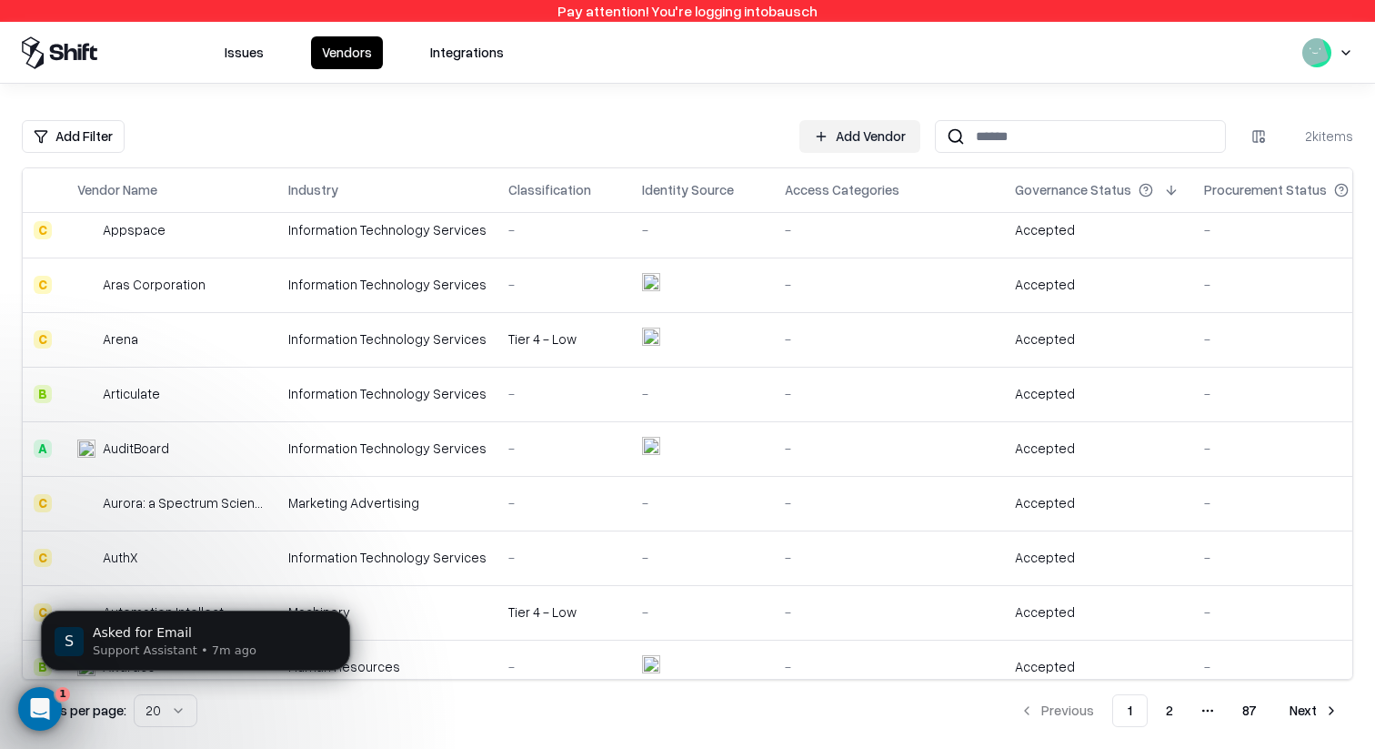
scroll to position [625, 0]
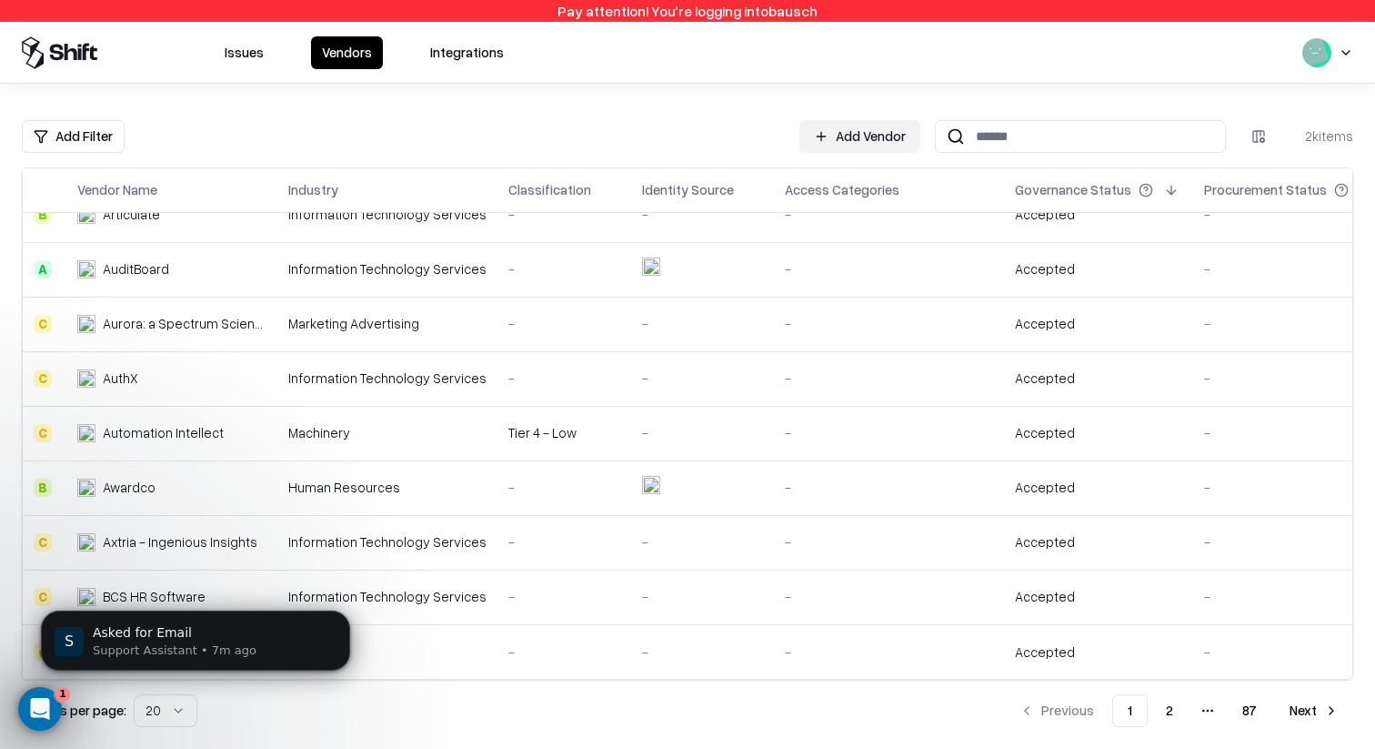
click at [1307, 714] on button "Next" at bounding box center [1314, 710] width 78 height 33
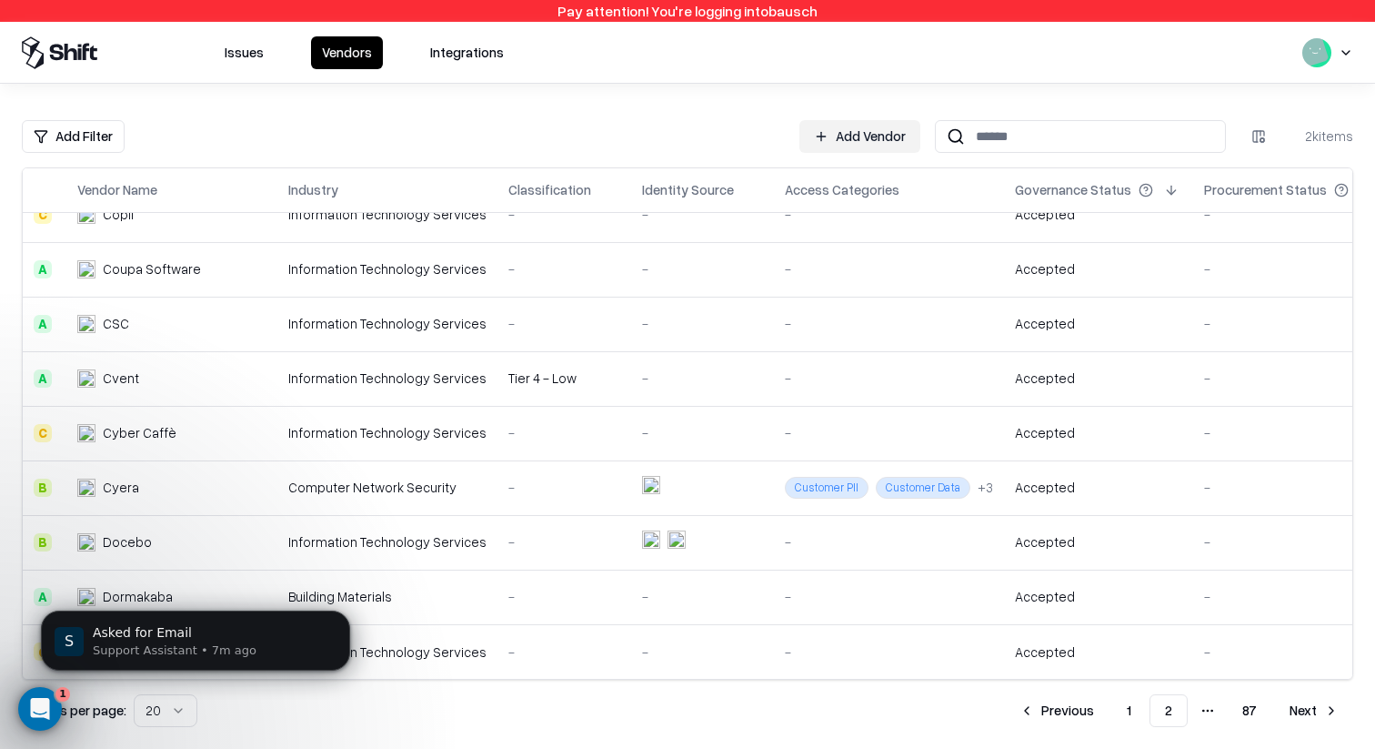
click at [1314, 689] on div "Add Filter Add Vendor 2k items Vendor Name Industry Classification Identity Sou…" at bounding box center [688, 423] width 1332 height 607
click at [1314, 703] on button "Next" at bounding box center [1314, 710] width 78 height 33
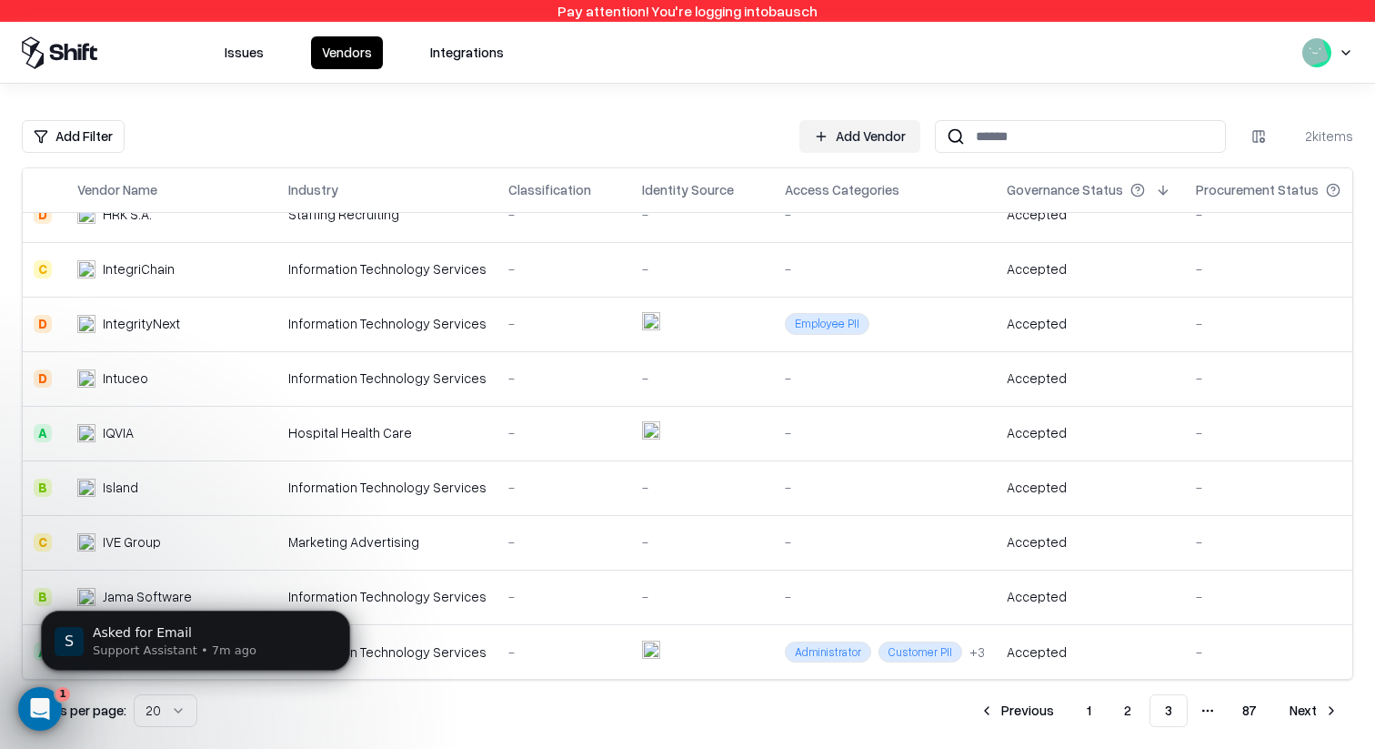
click at [1291, 701] on button "Next" at bounding box center [1314, 710] width 78 height 33
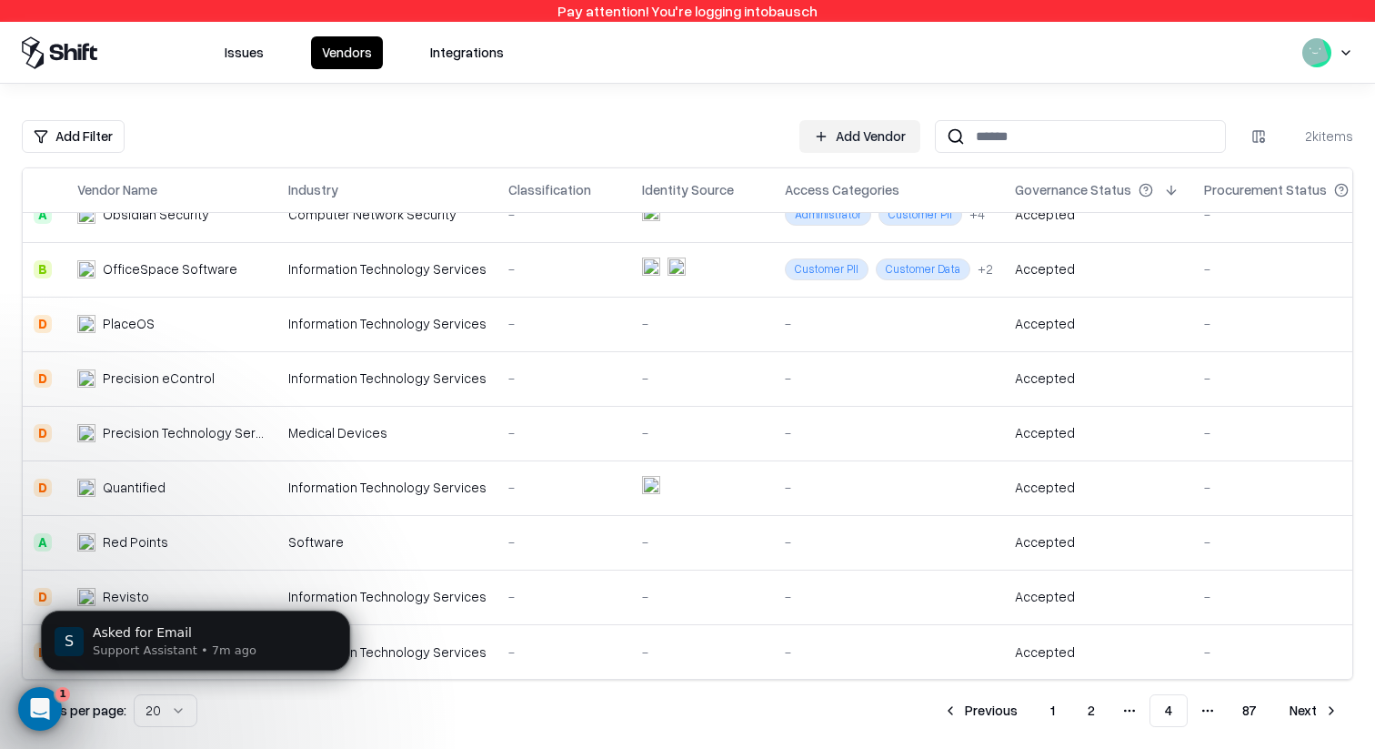
click at [1298, 695] on button "Next" at bounding box center [1314, 710] width 78 height 33
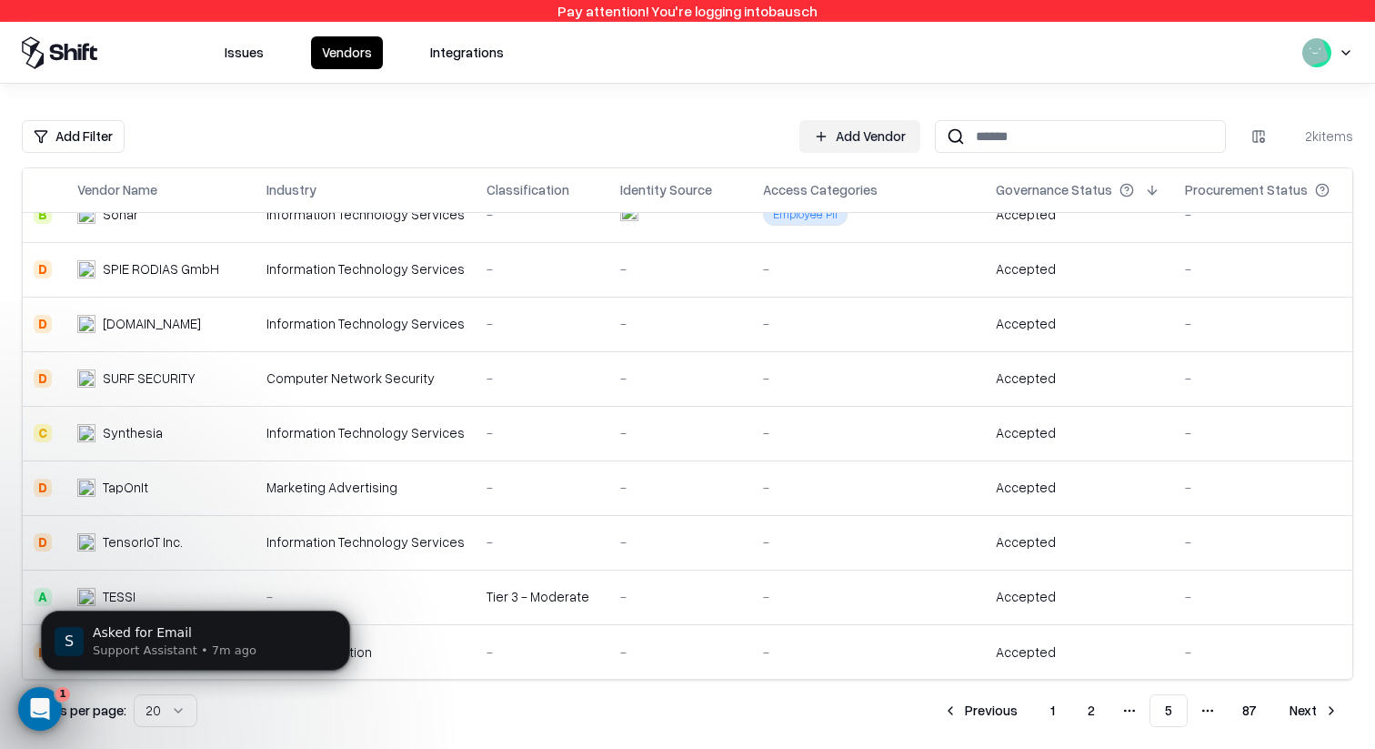
click at [1318, 715] on button "Next" at bounding box center [1314, 710] width 78 height 33
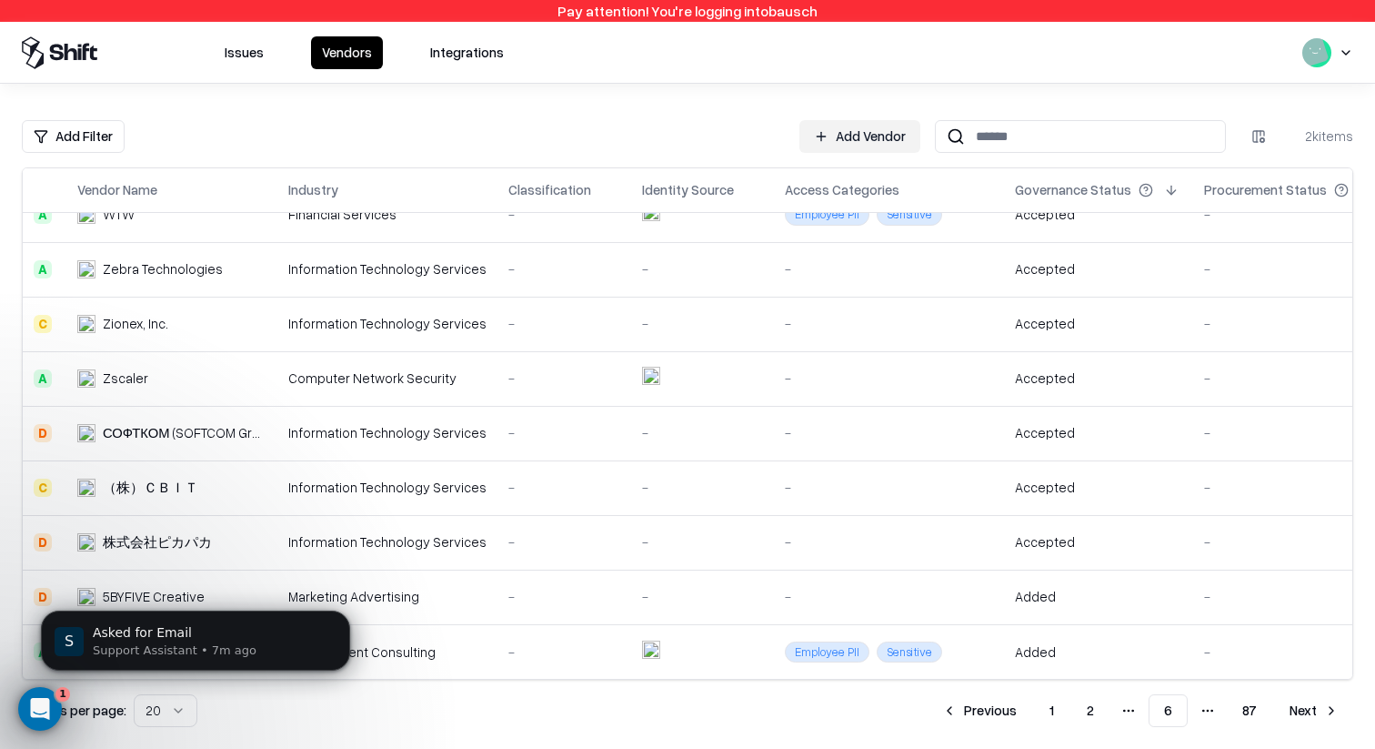
click at [1305, 701] on button "Next" at bounding box center [1314, 710] width 78 height 33
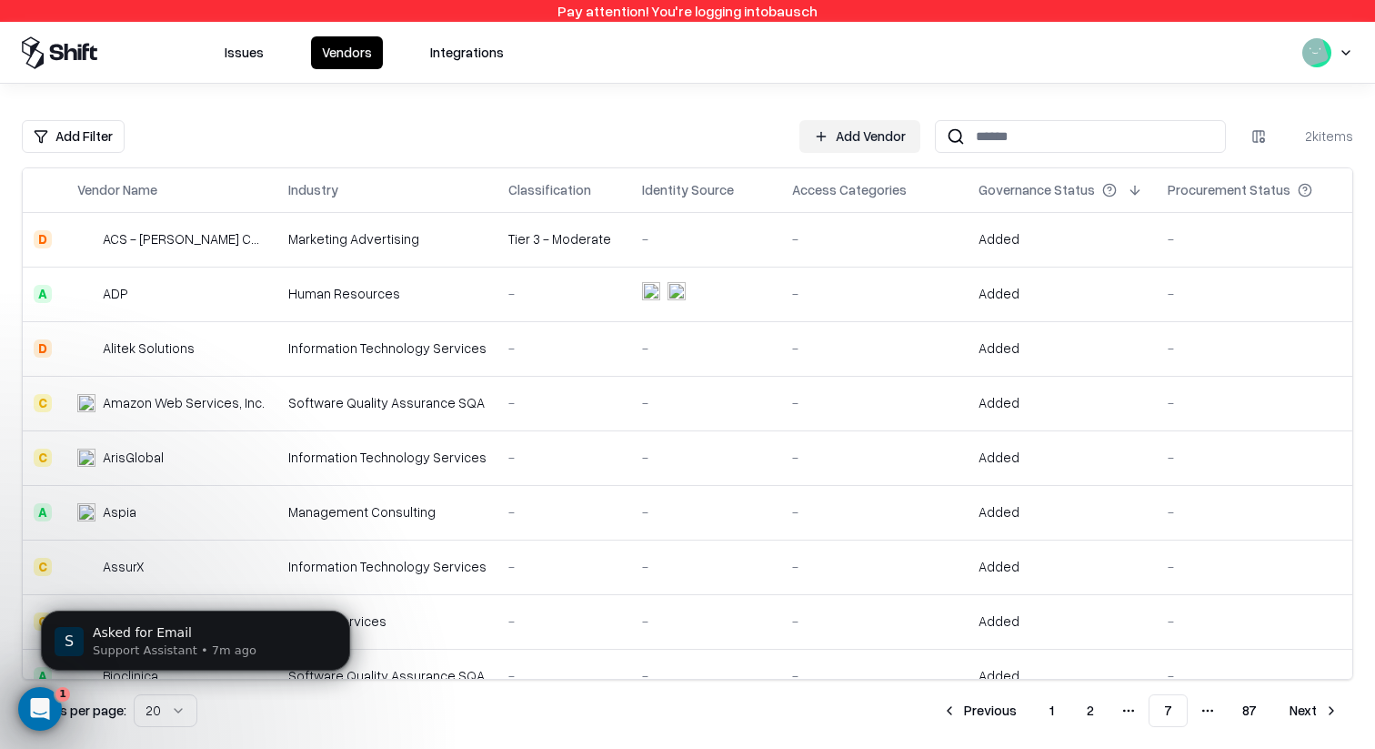
scroll to position [625, 0]
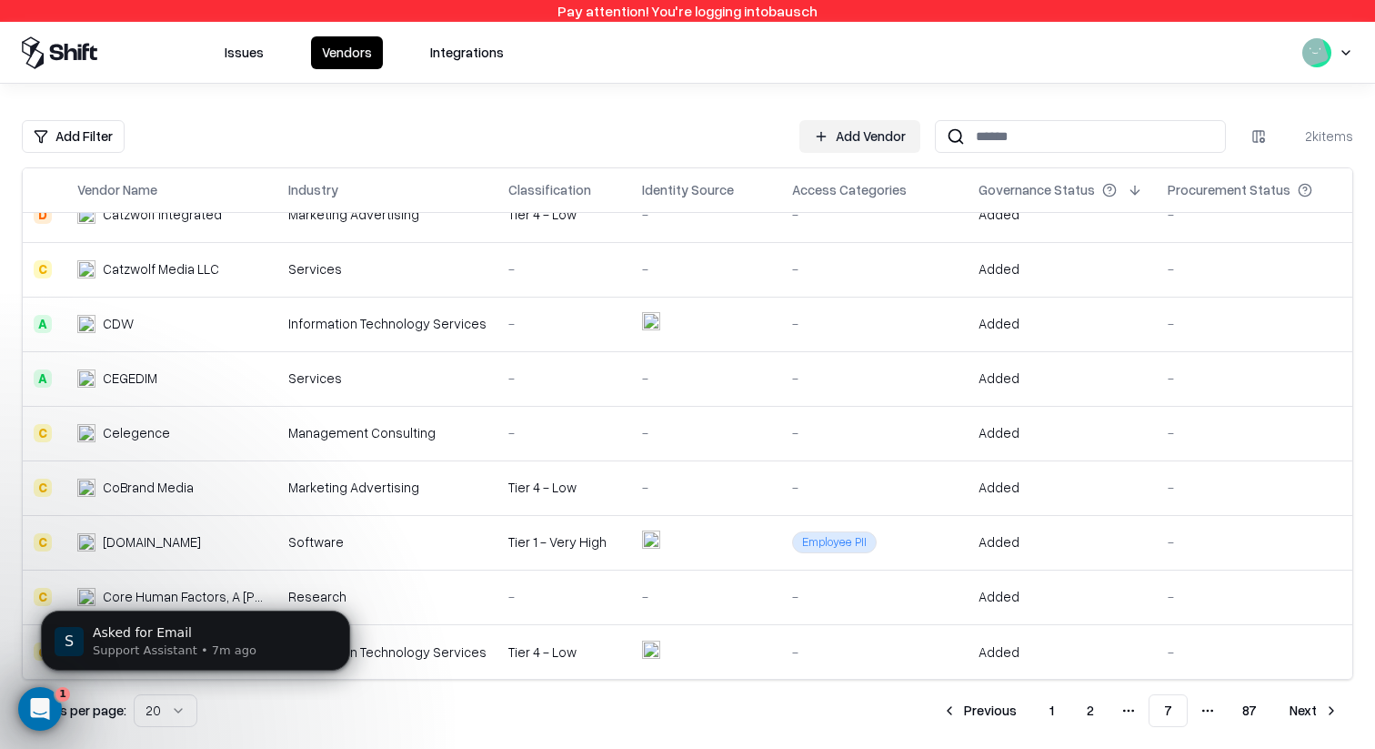
click at [1292, 714] on button "Next" at bounding box center [1314, 710] width 78 height 33
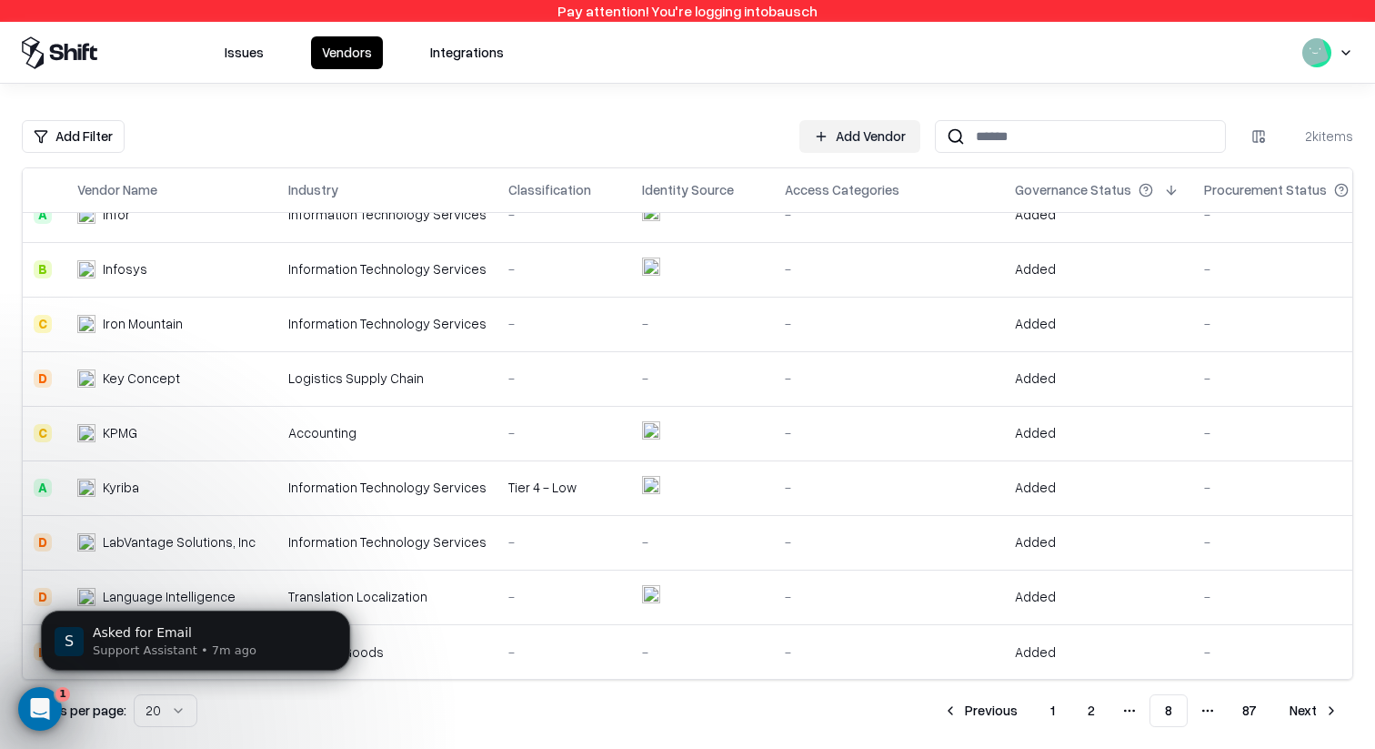
click at [1313, 715] on button "Next" at bounding box center [1314, 710] width 78 height 33
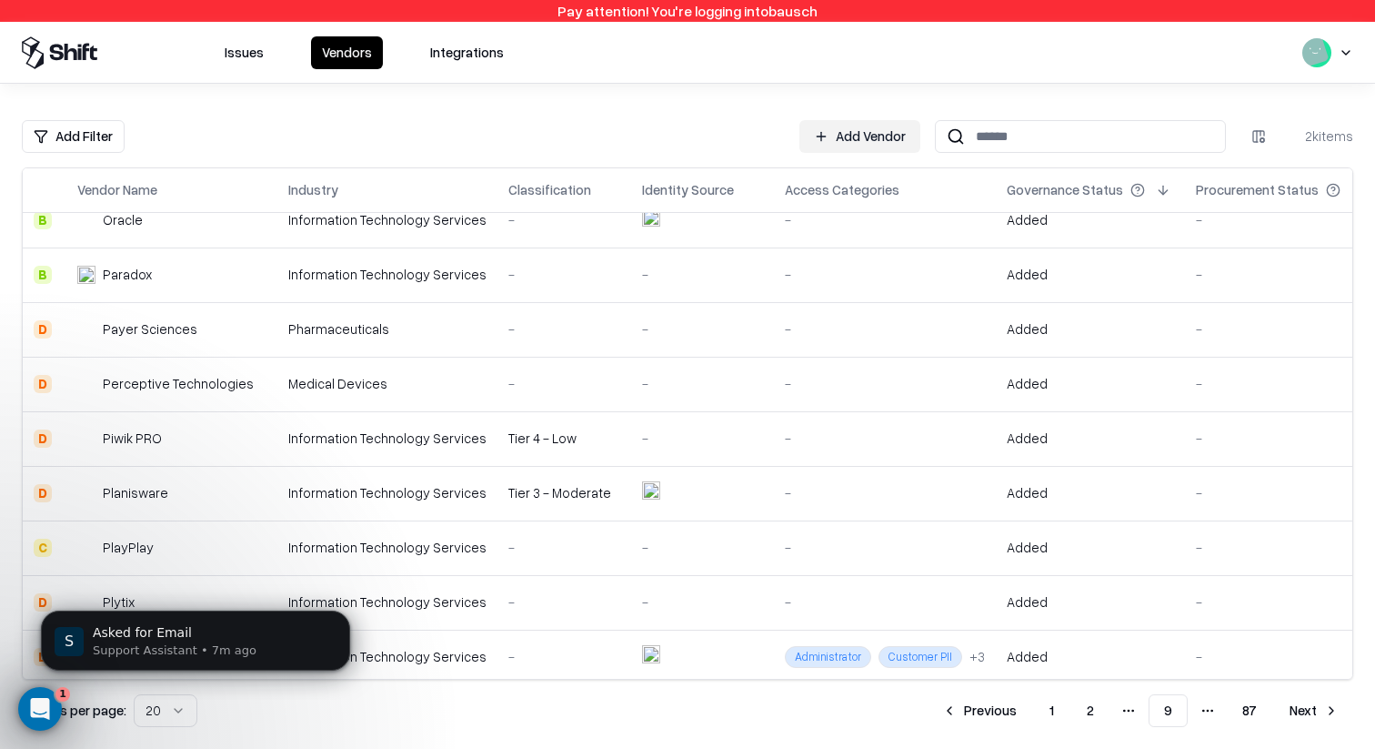
scroll to position [625, 0]
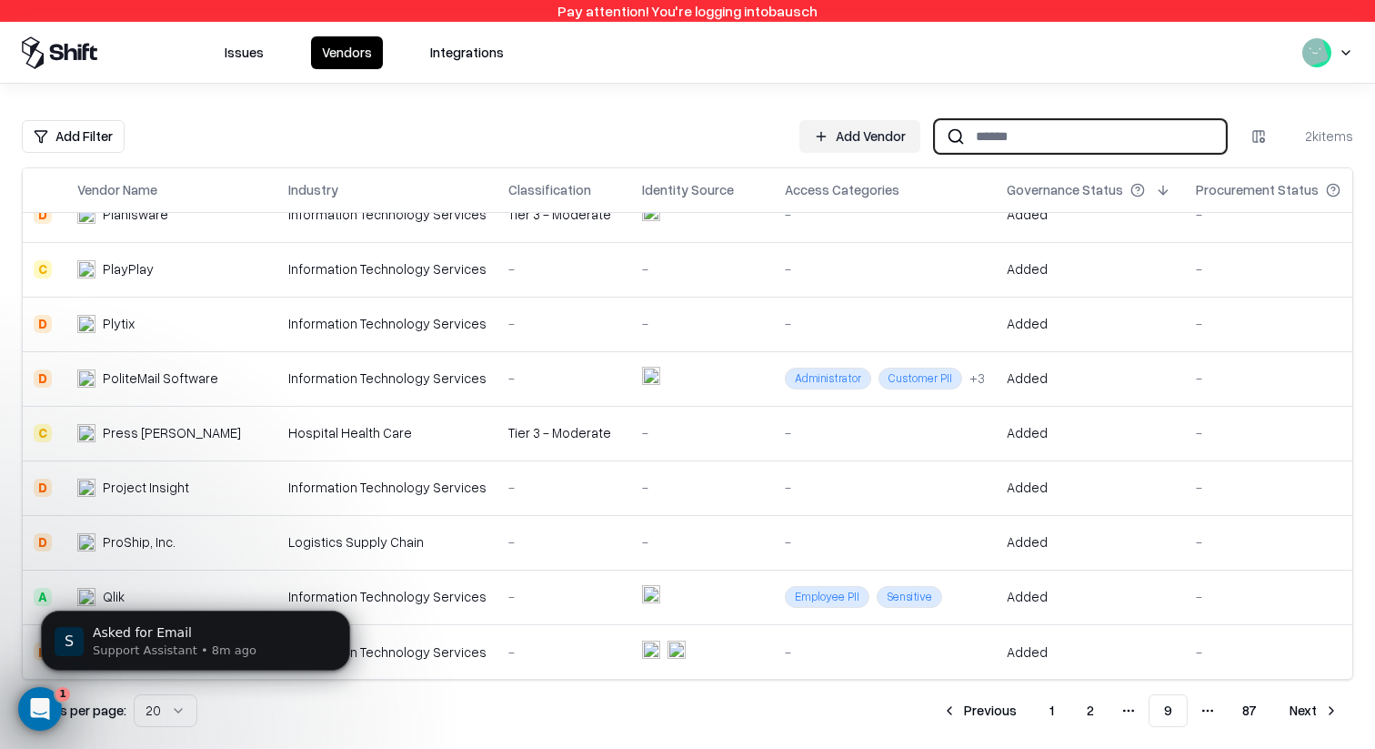
click at [970, 140] on input at bounding box center [1095, 136] width 260 height 34
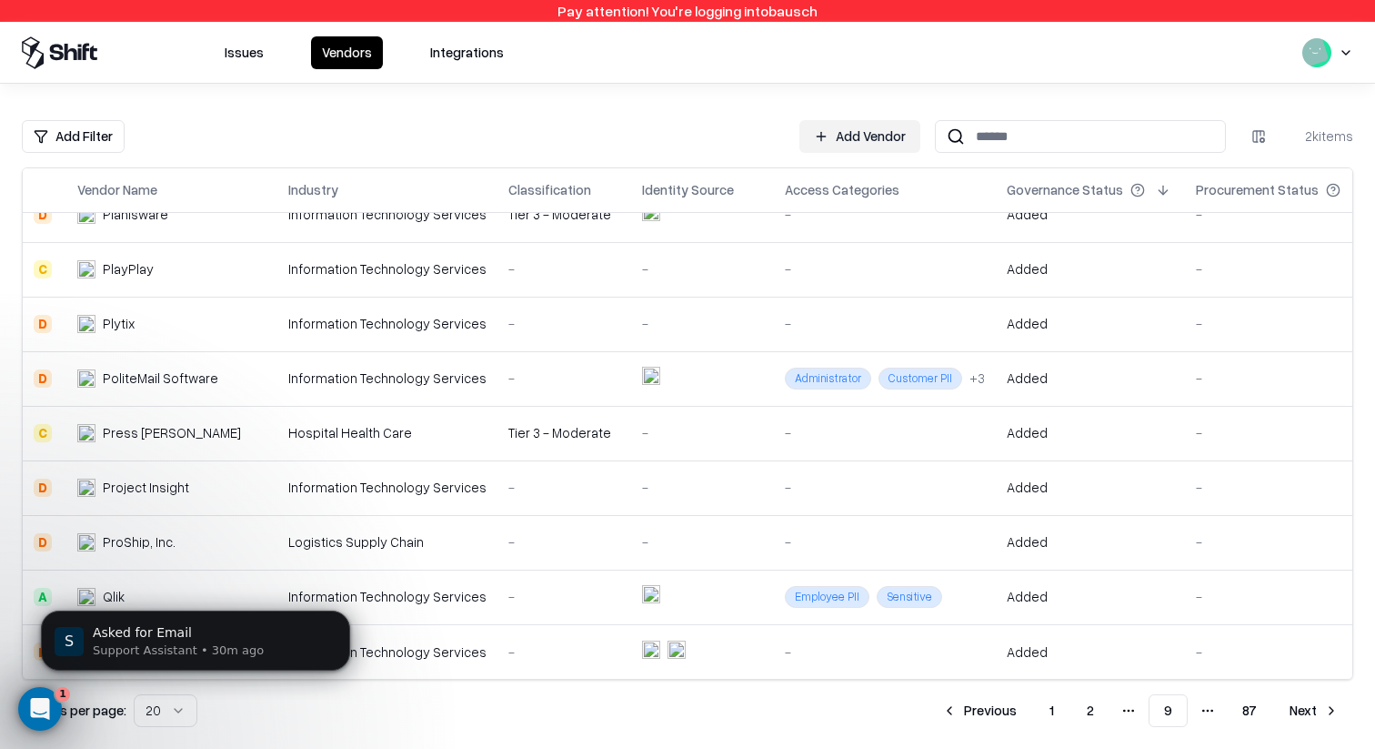
click at [302, 151] on div "Add Filter Add Vendor 2k items" at bounding box center [688, 136] width 1332 height 33
